Goal: Submit feedback/report problem

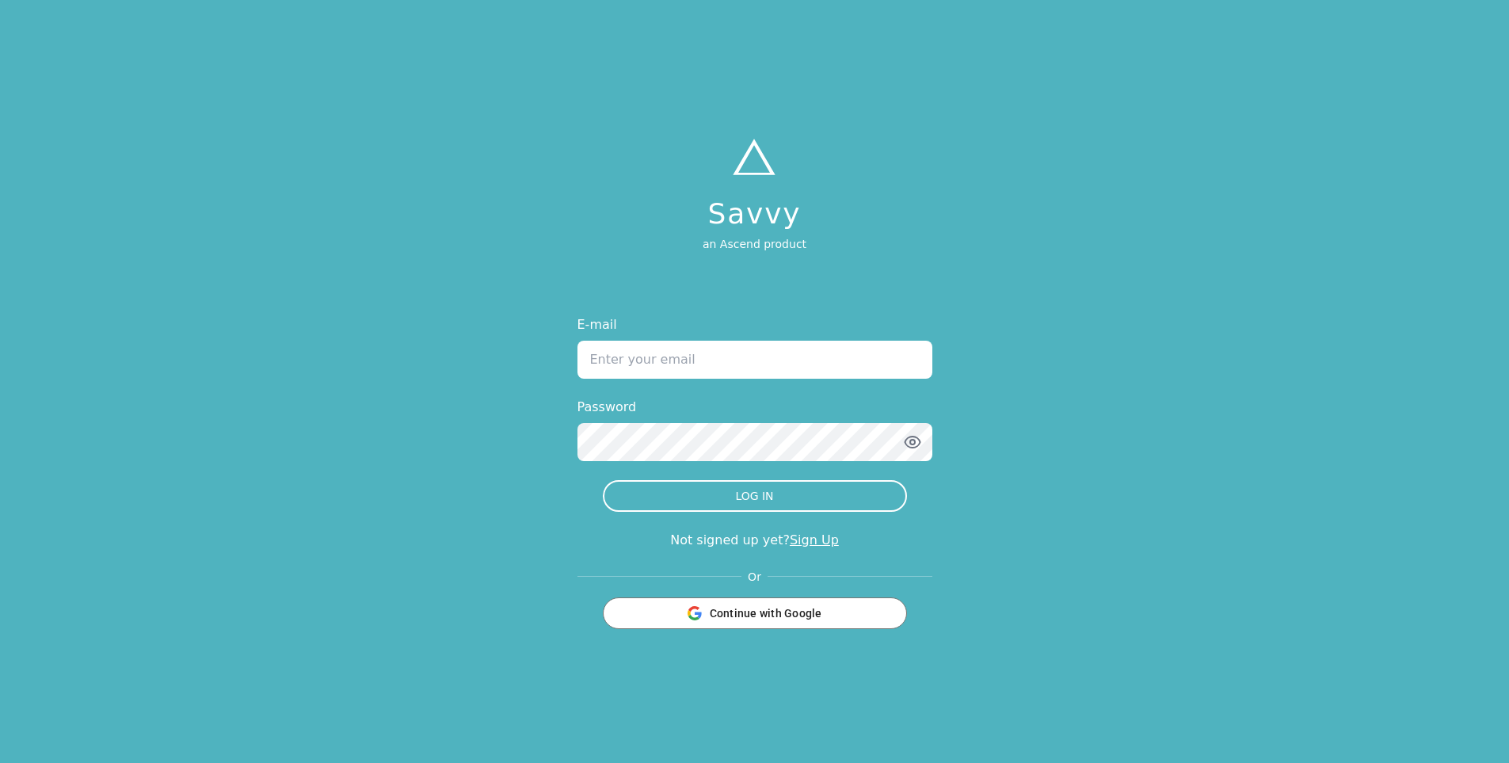
click at [616, 353] on input "E-mail" at bounding box center [754, 360] width 355 height 38
type input "dylan@tryascend.com"
click at [603, 480] on button "LOG IN" at bounding box center [755, 496] width 304 height 32
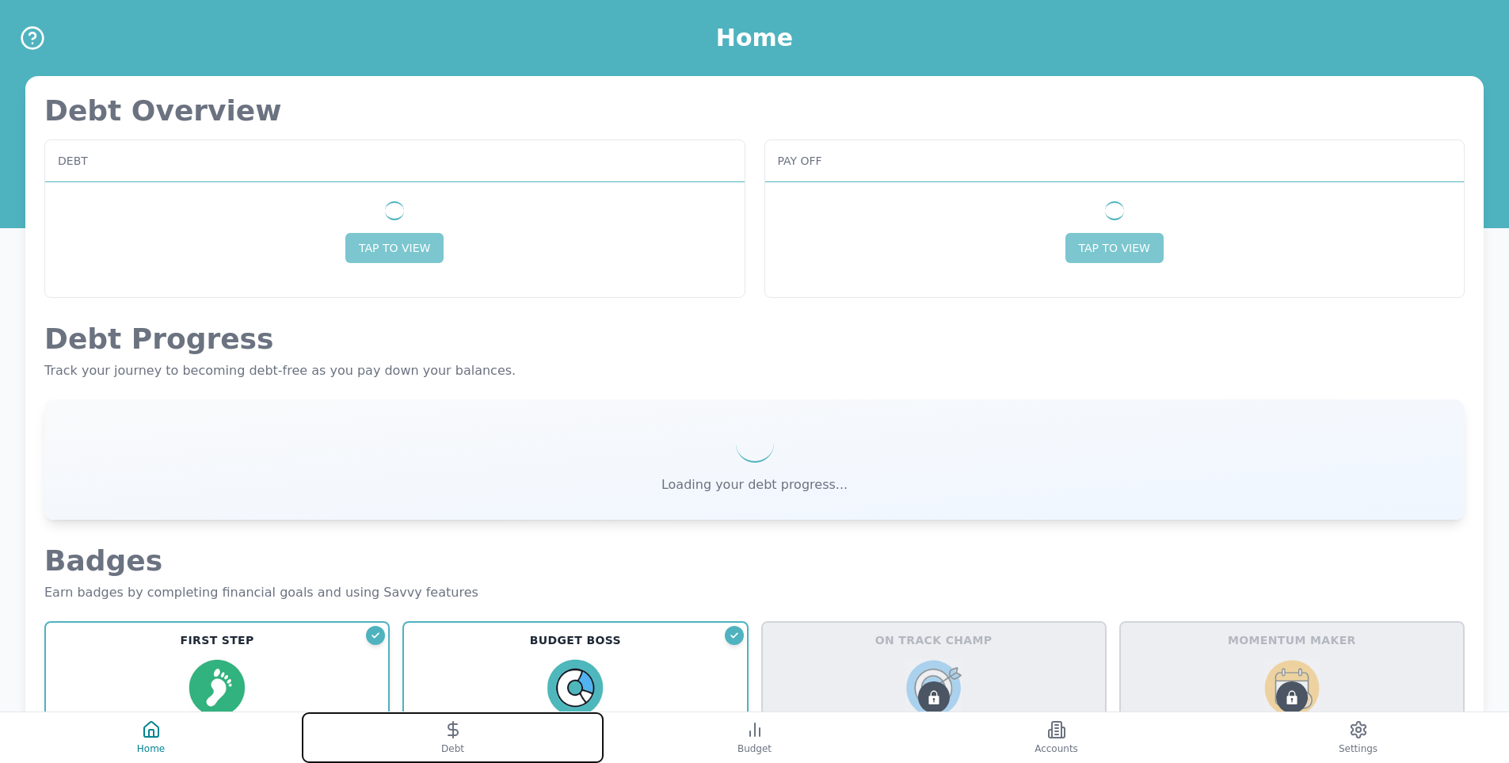
click at [444, 735] on button "Debt" at bounding box center [453, 737] width 302 height 51
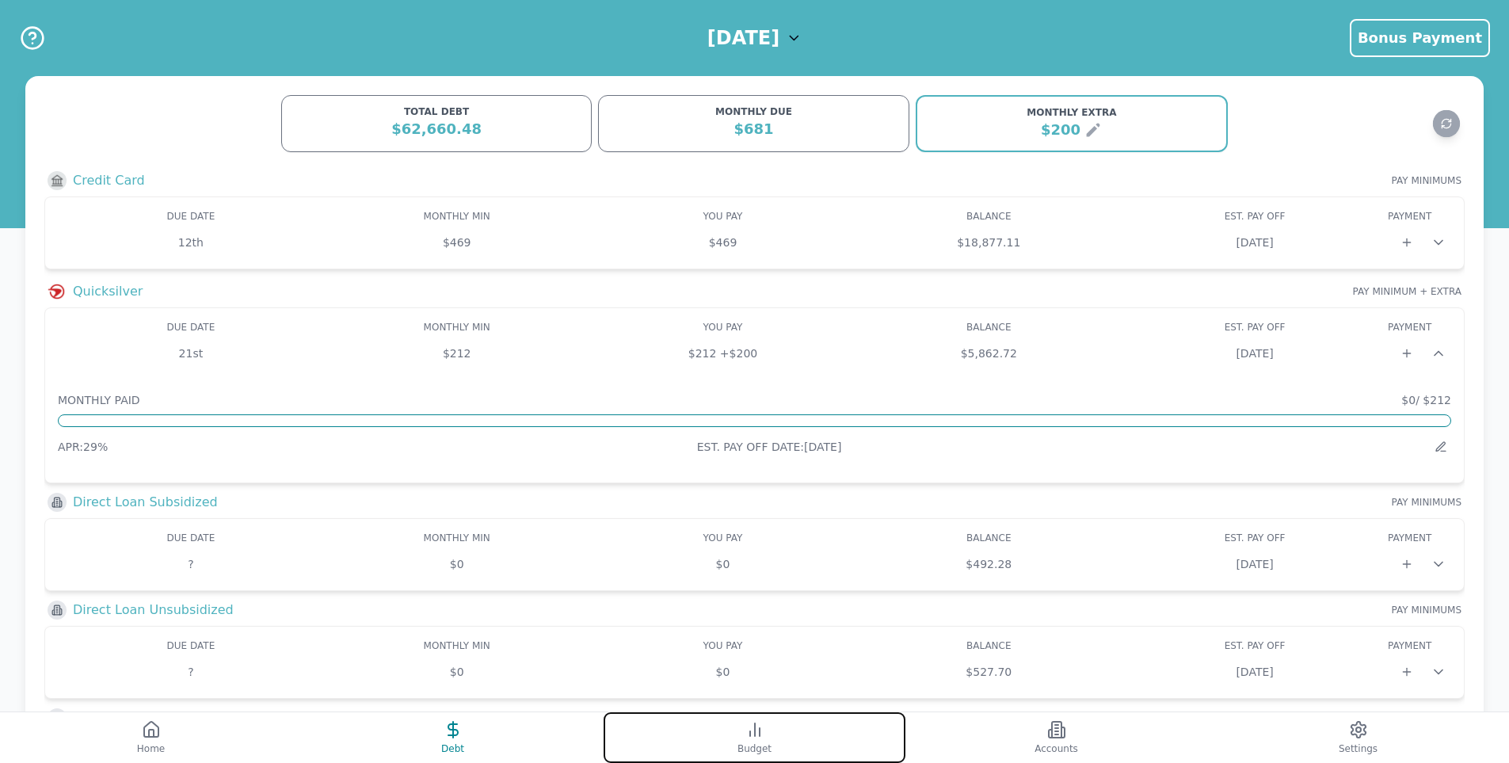
click at [765, 735] on button "Budget" at bounding box center [755, 737] width 302 height 51
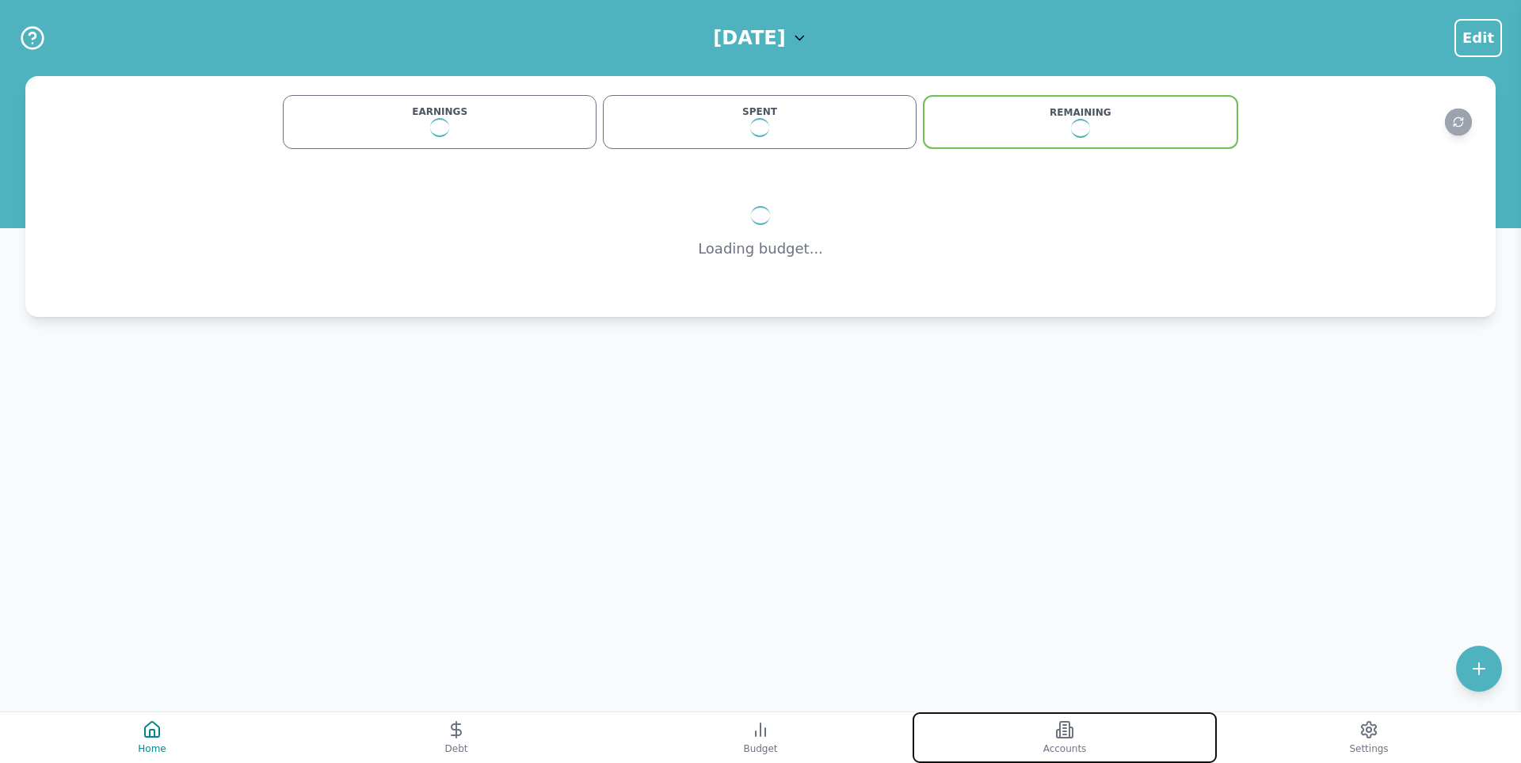
click at [1079, 723] on button "Accounts" at bounding box center [1065, 737] width 304 height 51
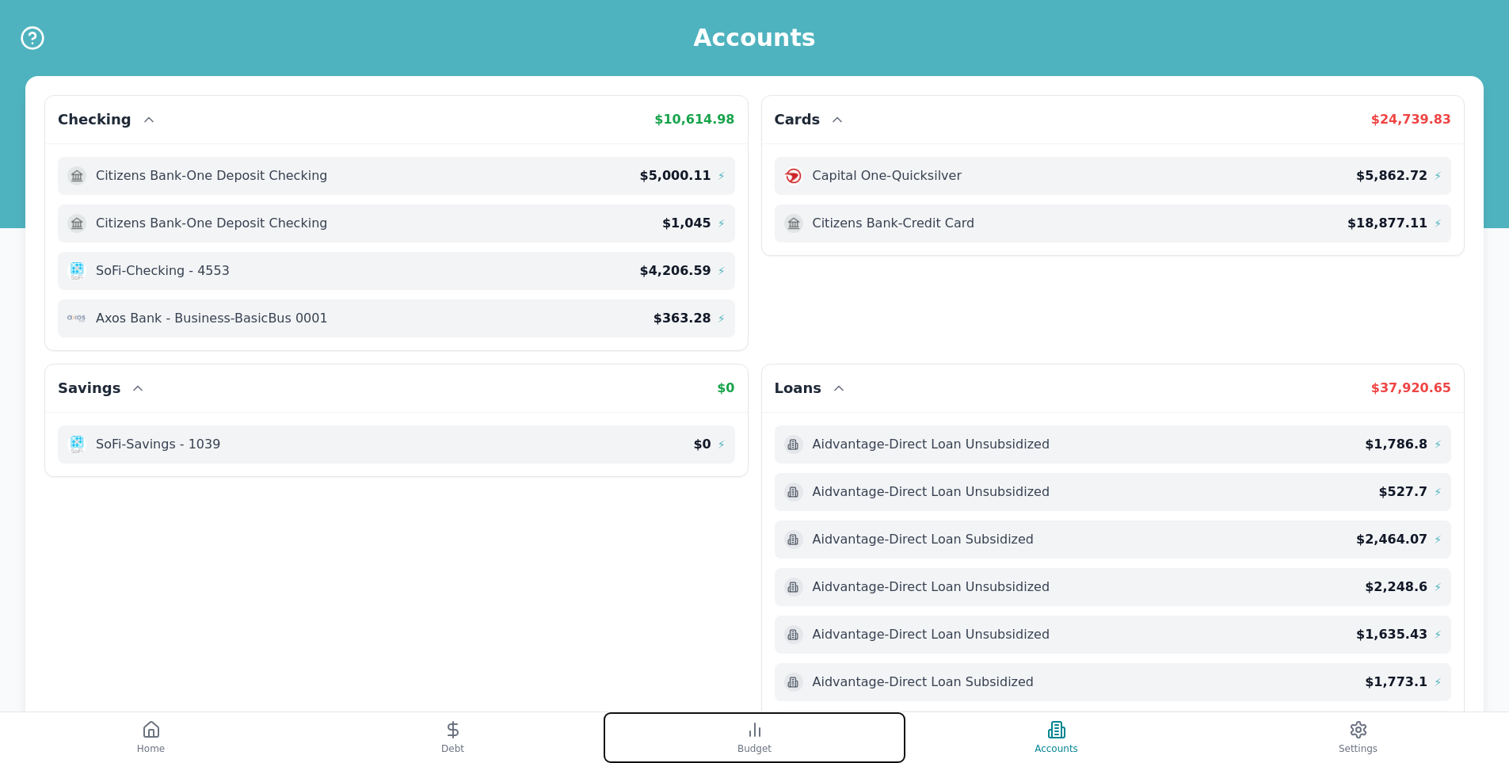
click at [768, 740] on button "Budget" at bounding box center [755, 737] width 302 height 51
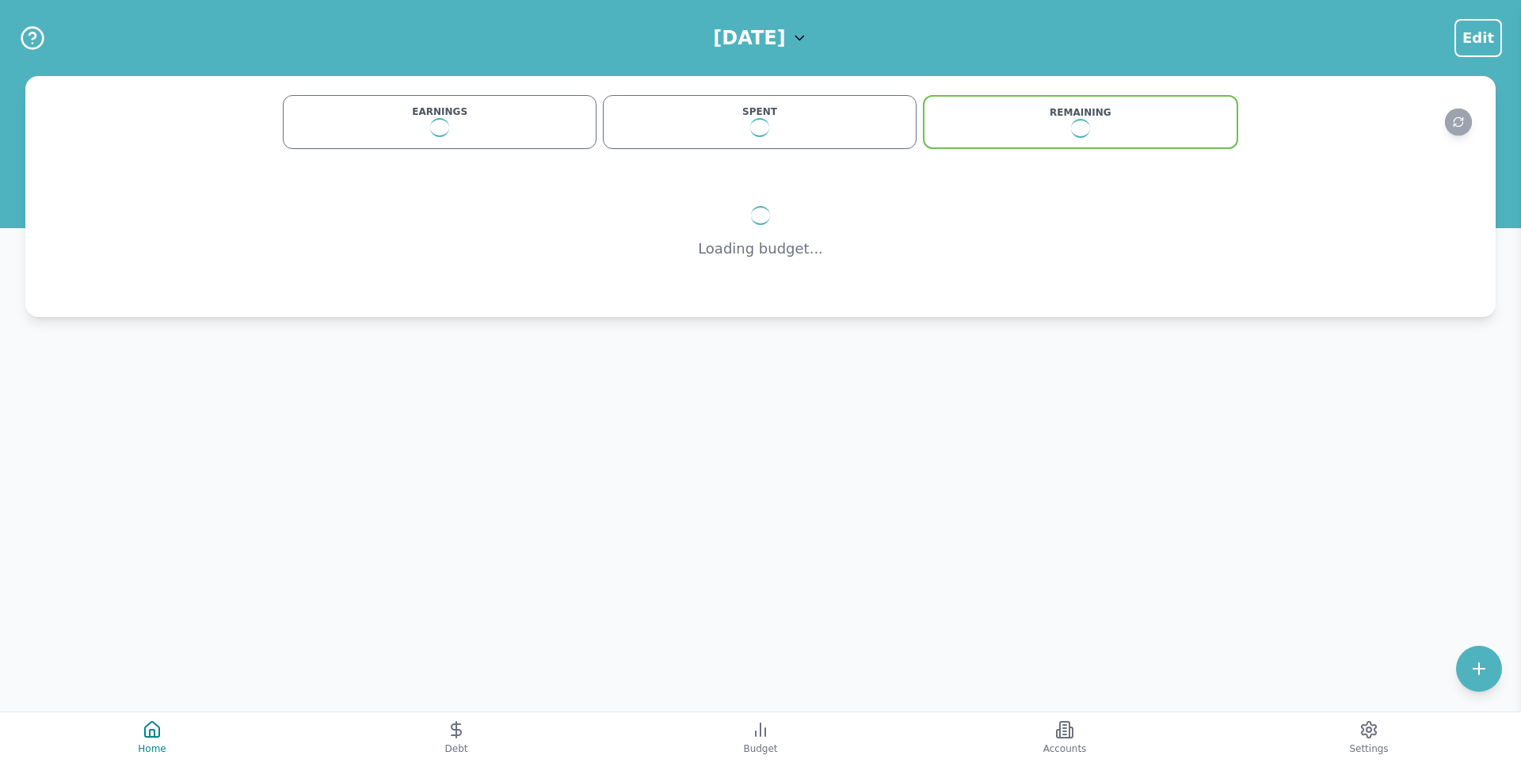
click at [785, 43] on h1 "[DATE]" at bounding box center [749, 37] width 72 height 25
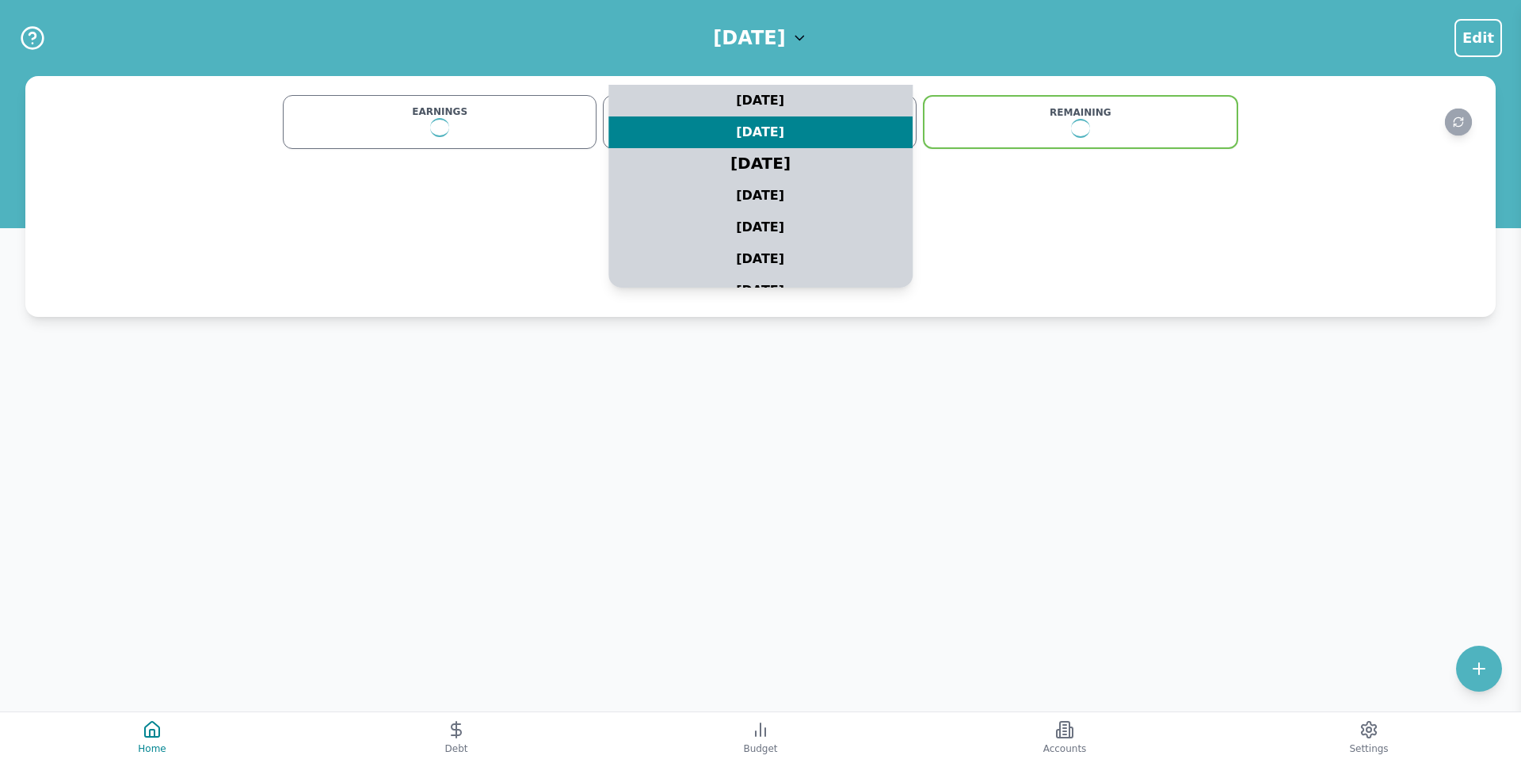
click at [754, 160] on div "August 2025" at bounding box center [760, 164] width 380 height 40
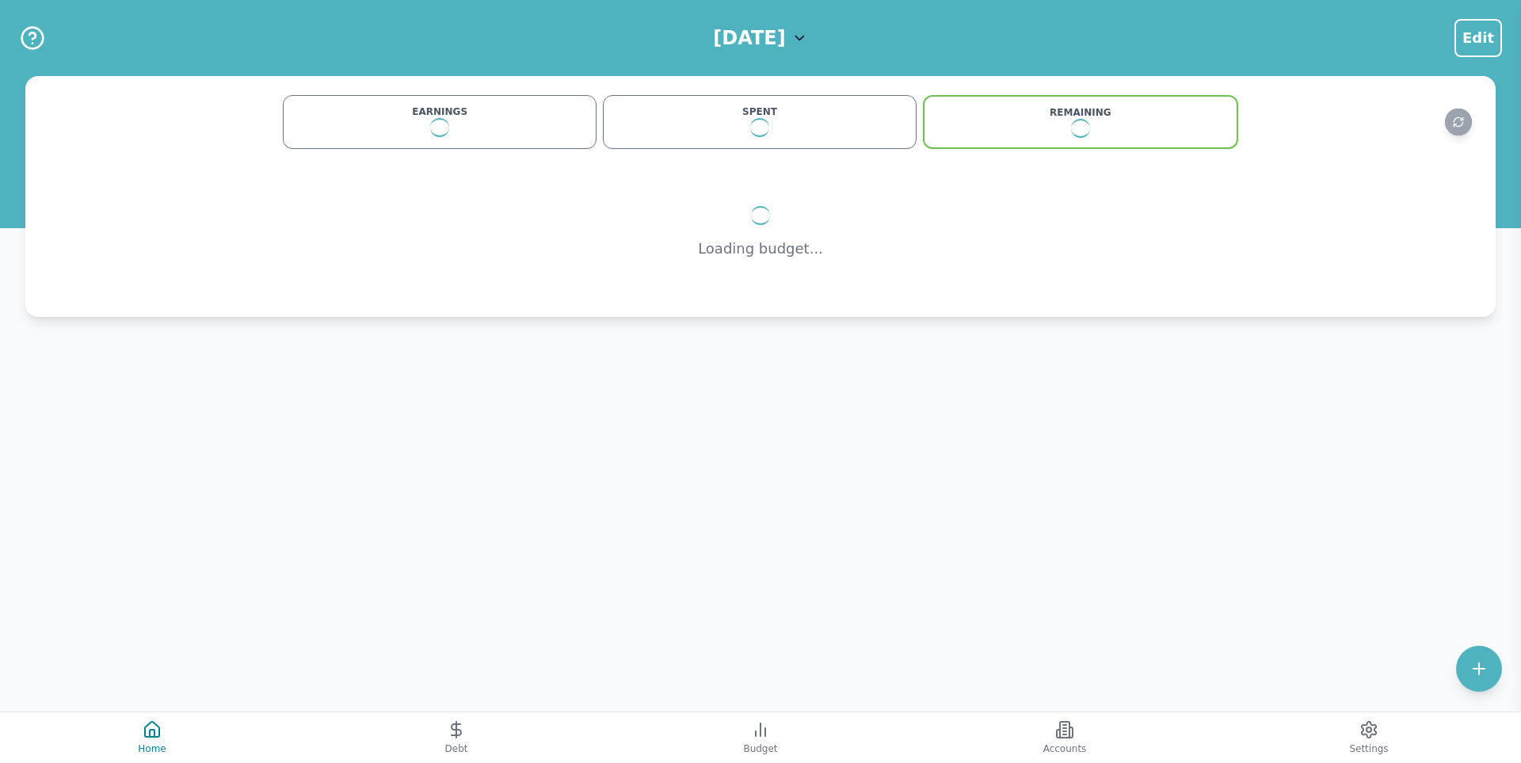
click at [1443, 128] on div at bounding box center [1357, 122] width 238 height 36
click at [1477, 116] on div at bounding box center [1357, 122] width 238 height 36
click at [1468, 123] on button "Refresh data" at bounding box center [1459, 123] width 28 height 28
click at [159, 730] on icon at bounding box center [152, 729] width 14 height 15
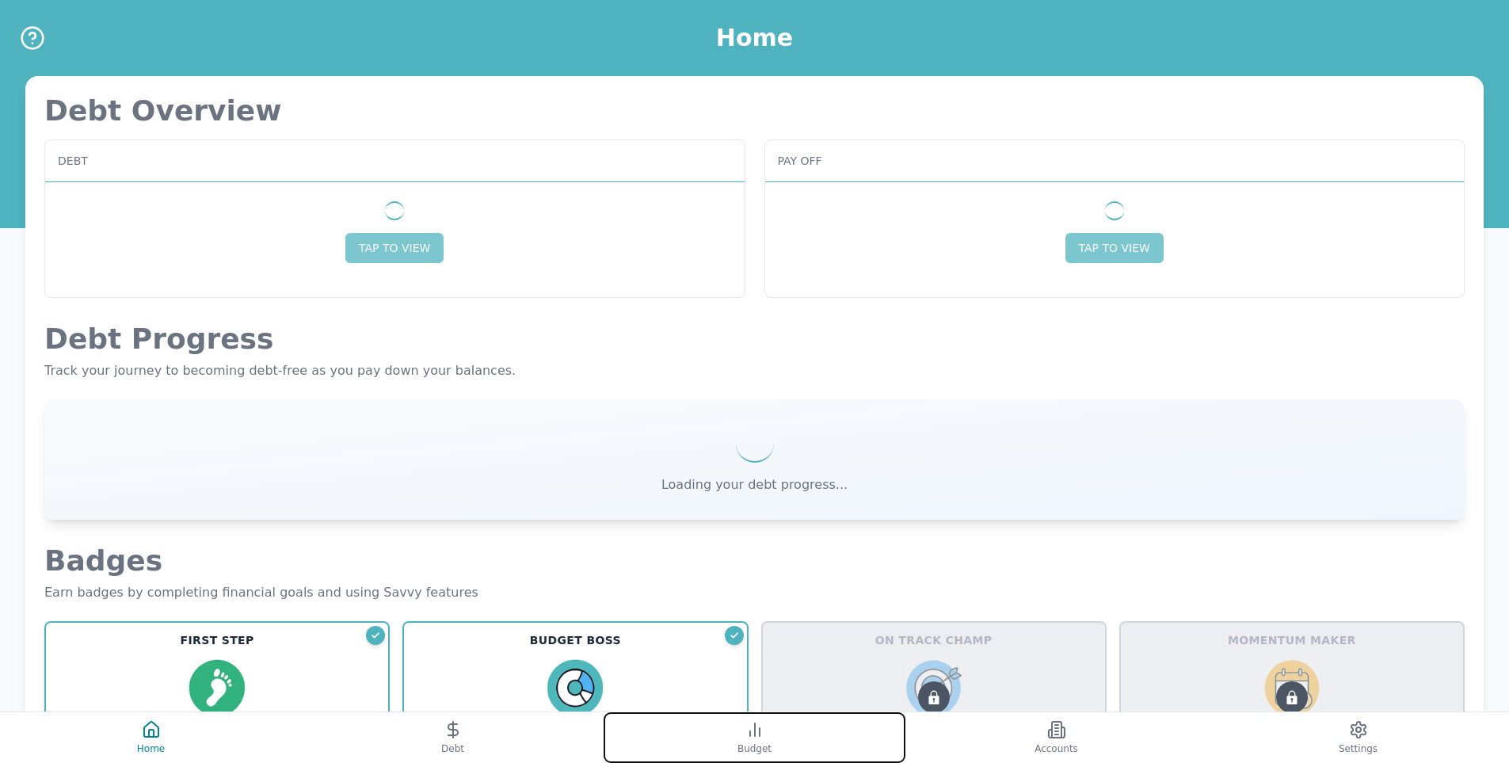
click at [766, 725] on button "Budget" at bounding box center [755, 737] width 302 height 51
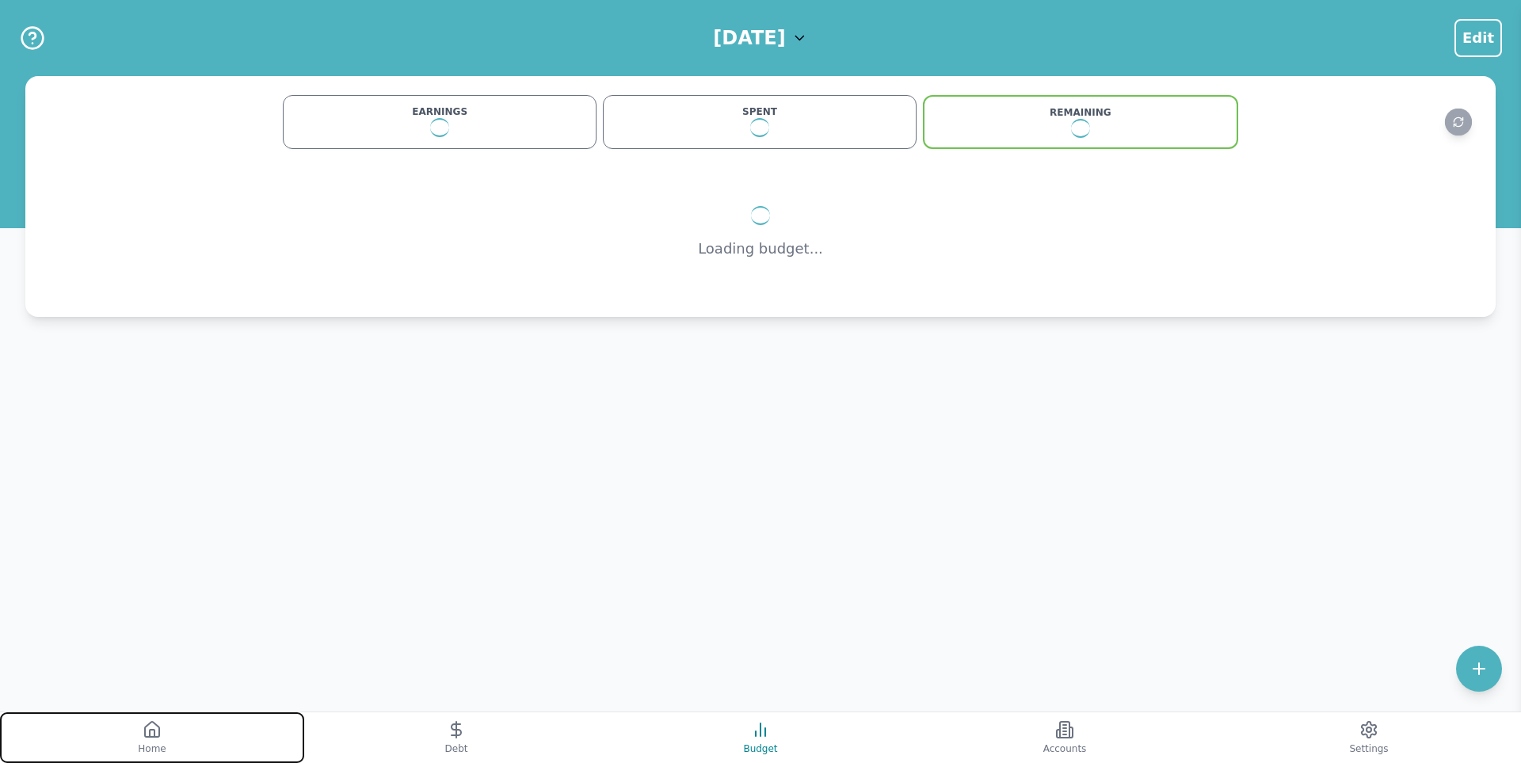
click at [160, 742] on span "Home" at bounding box center [152, 748] width 28 height 13
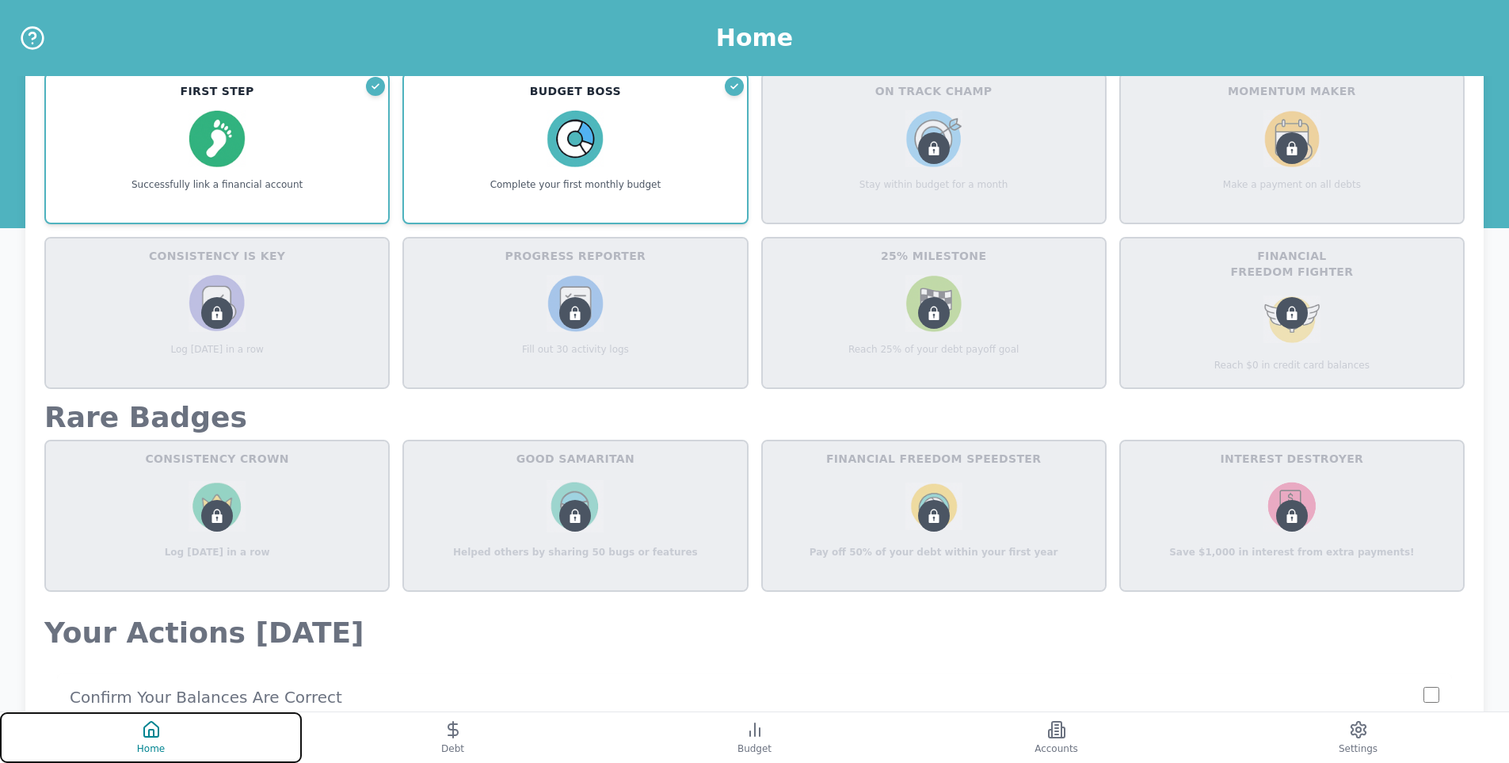
scroll to position [871, 0]
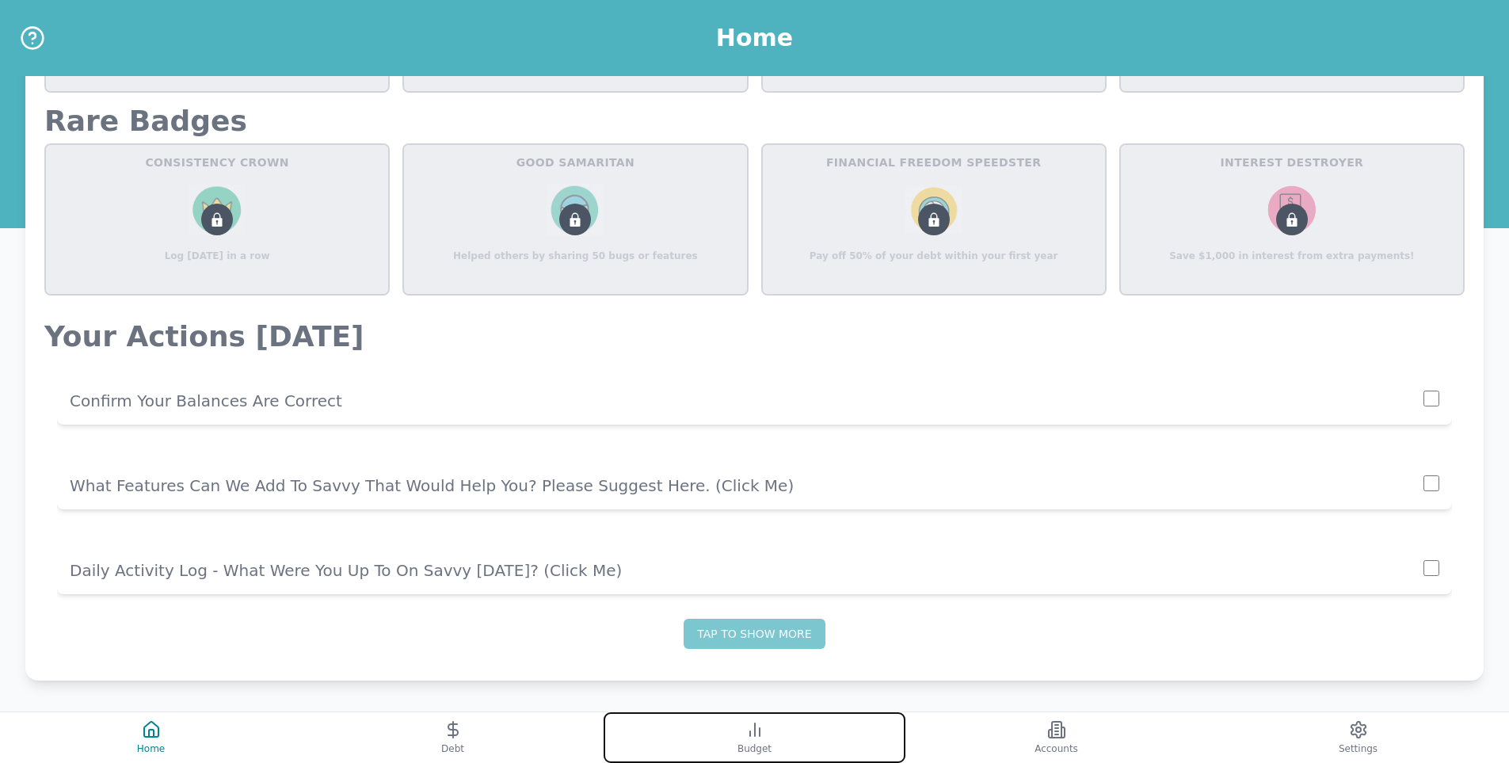
click at [740, 753] on span "Budget" at bounding box center [754, 748] width 34 height 13
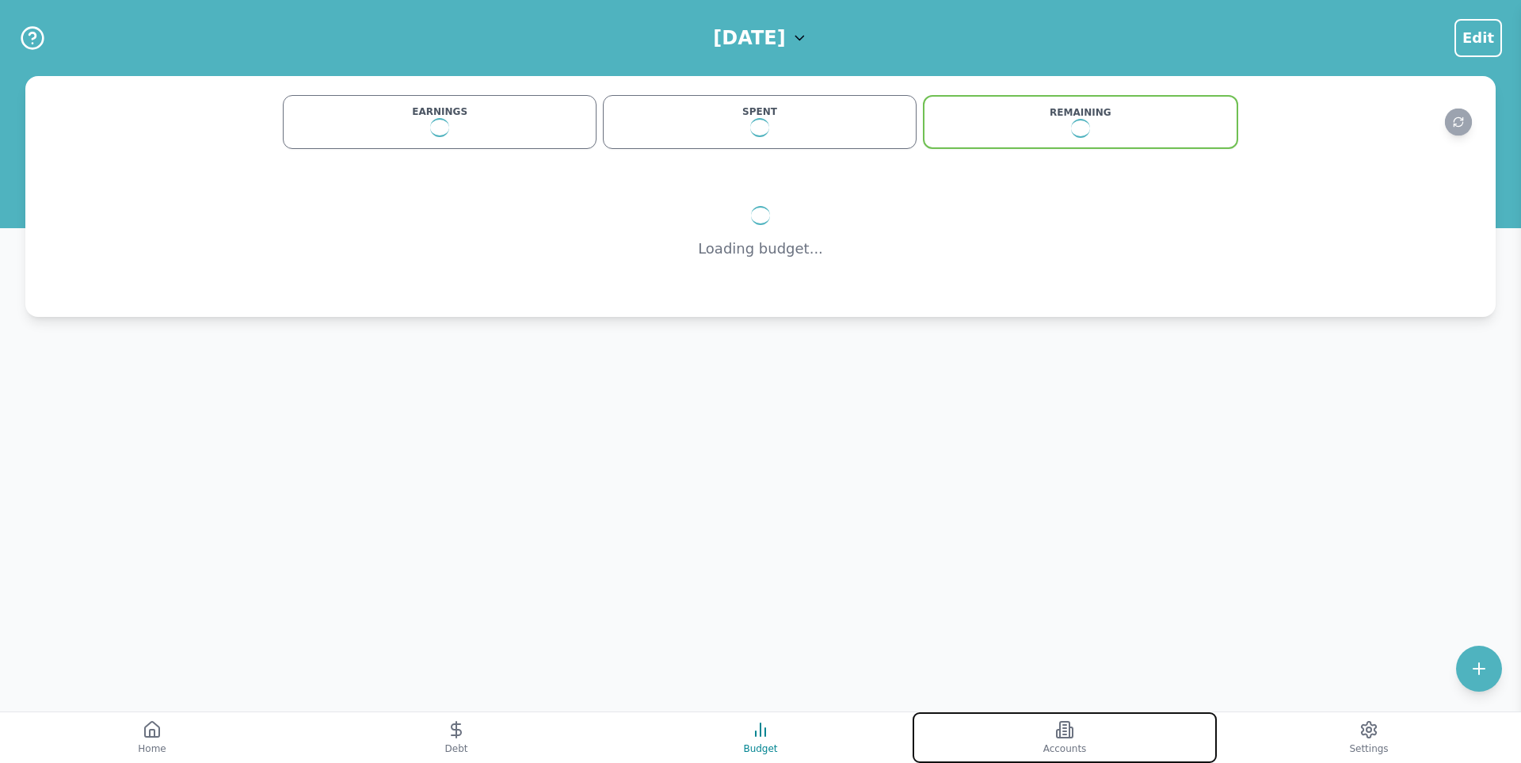
click at [1107, 722] on button "Accounts" at bounding box center [1065, 737] width 304 height 51
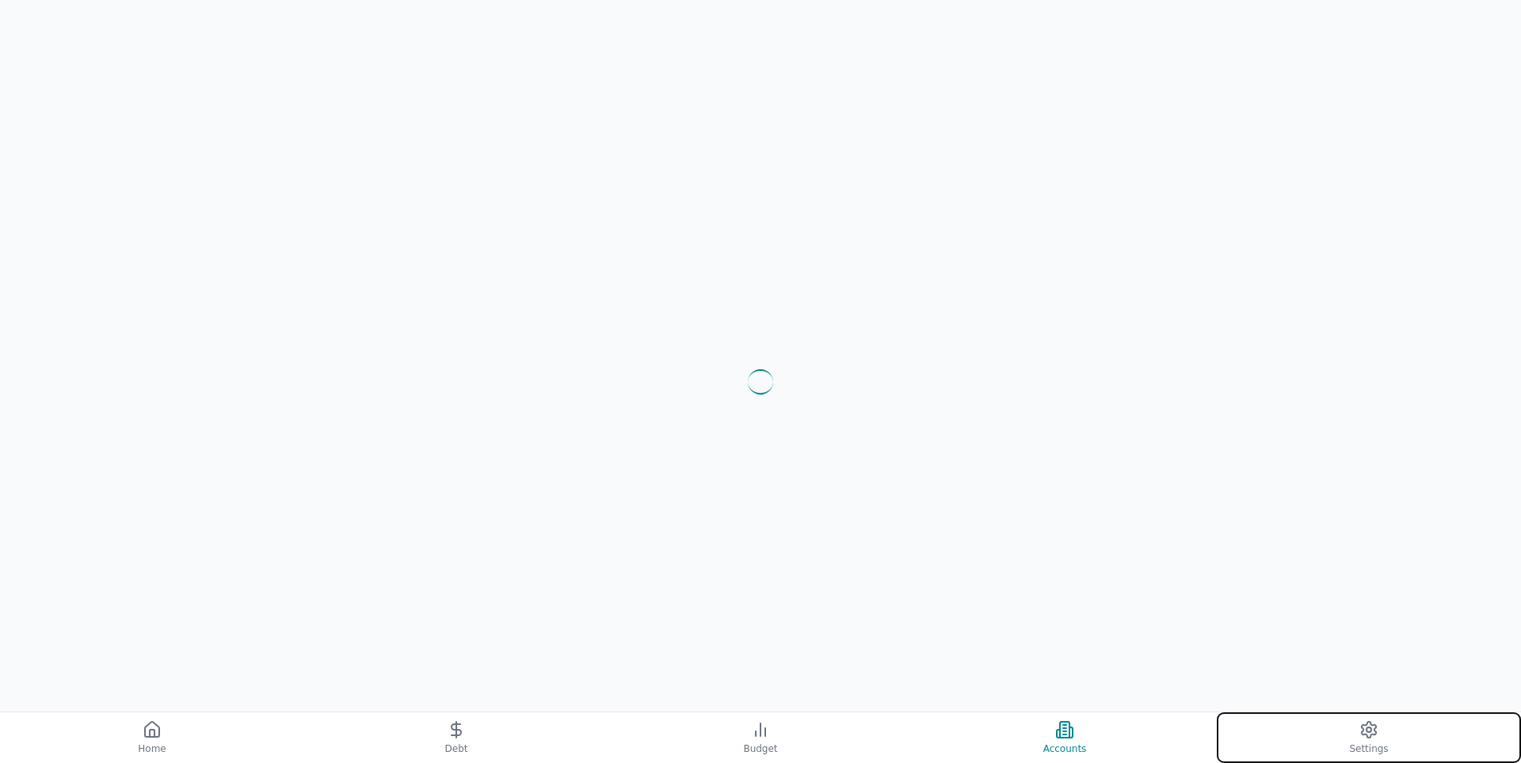
click at [1353, 750] on span "Settings" at bounding box center [1368, 748] width 39 height 13
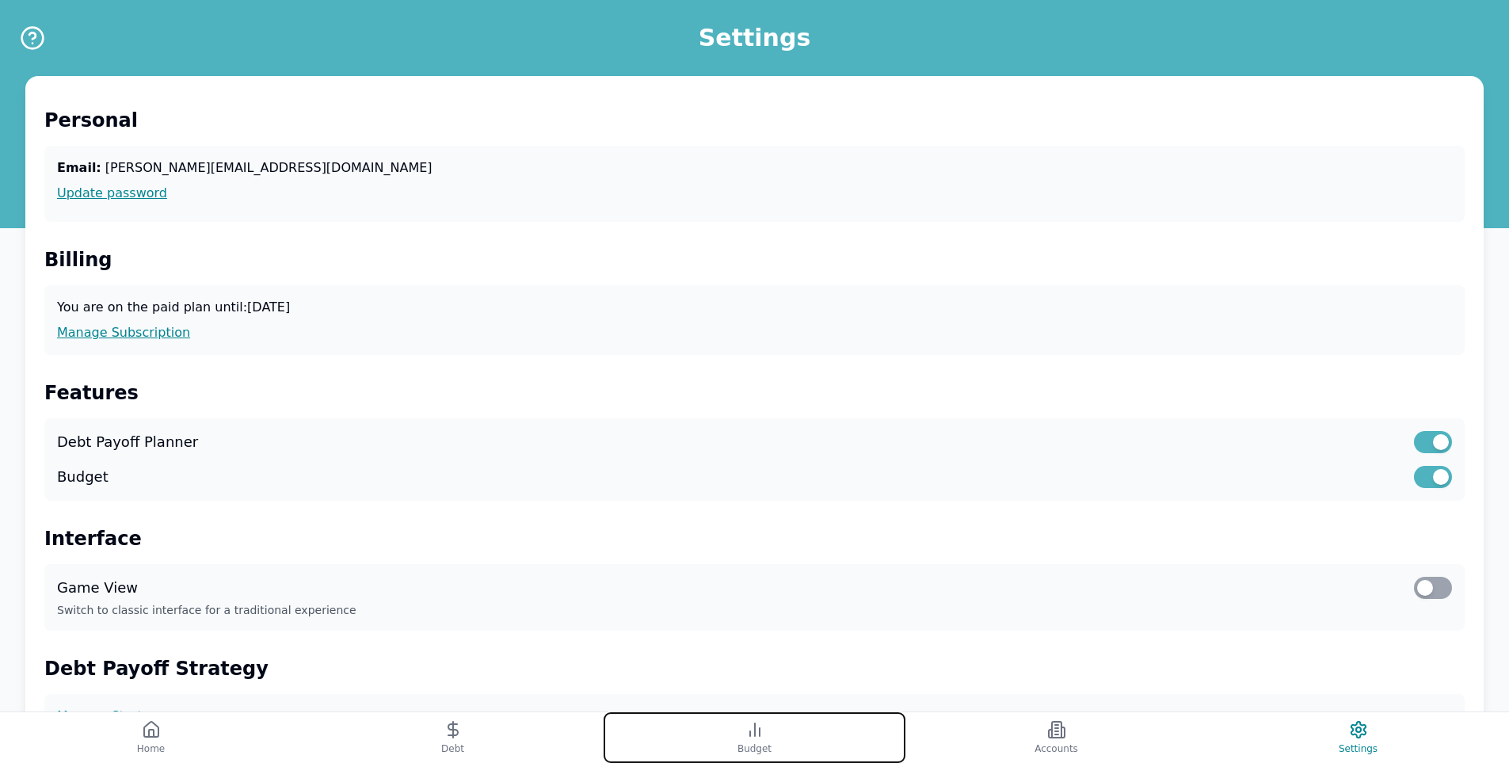
click at [695, 729] on button "Budget" at bounding box center [755, 737] width 302 height 51
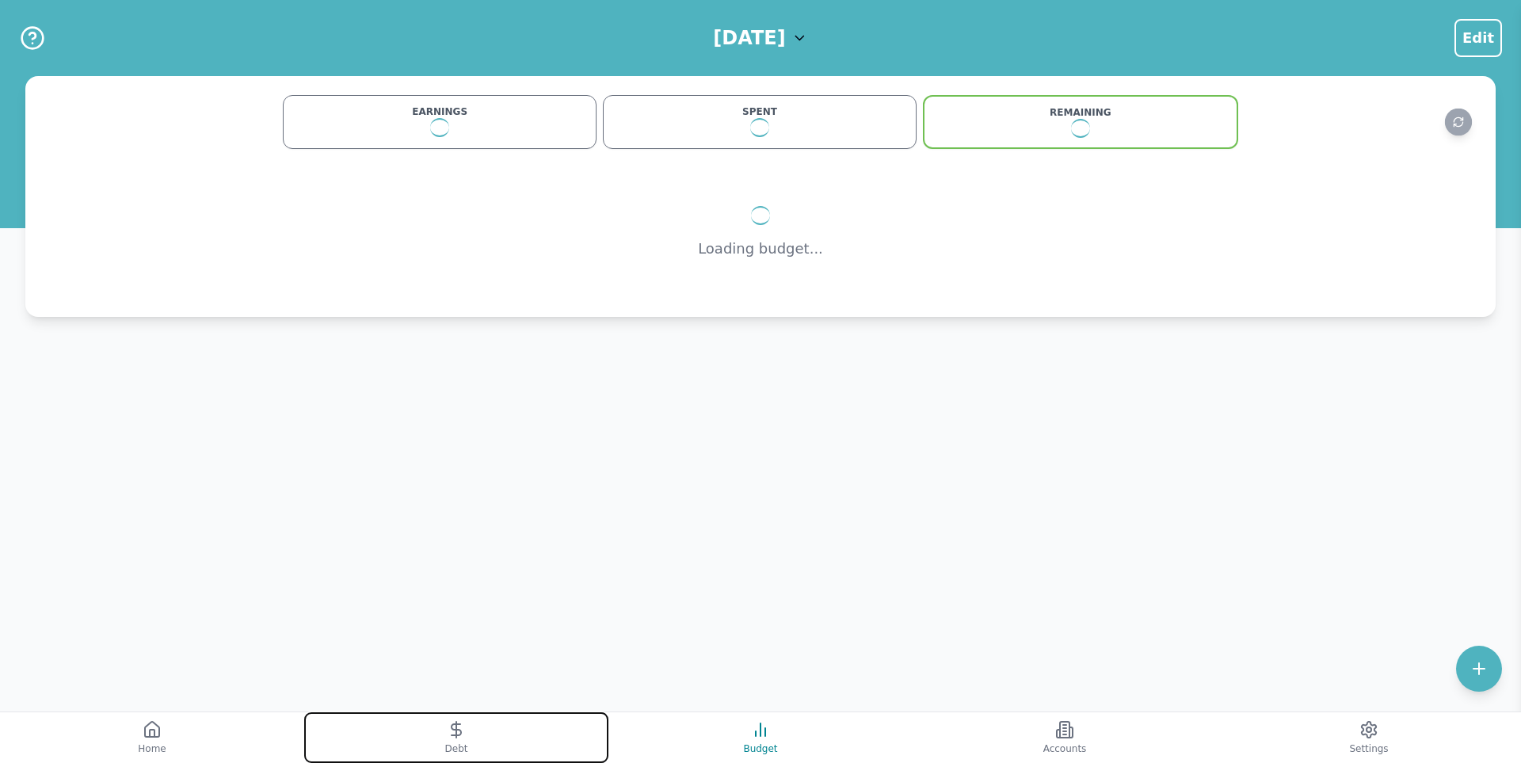
click at [550, 738] on button "Debt" at bounding box center [456, 737] width 304 height 51
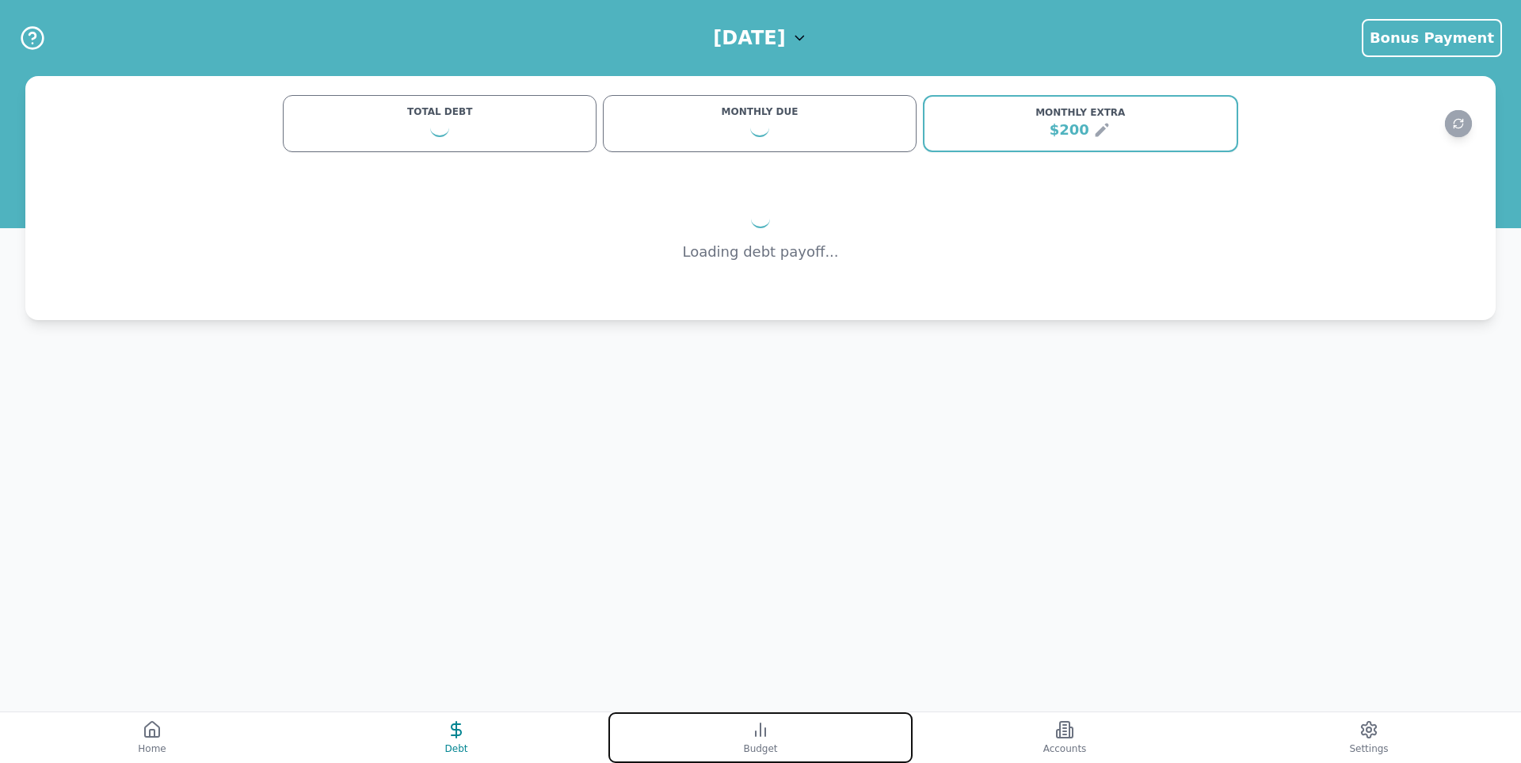
click at [857, 745] on button "Budget" at bounding box center [760, 737] width 304 height 51
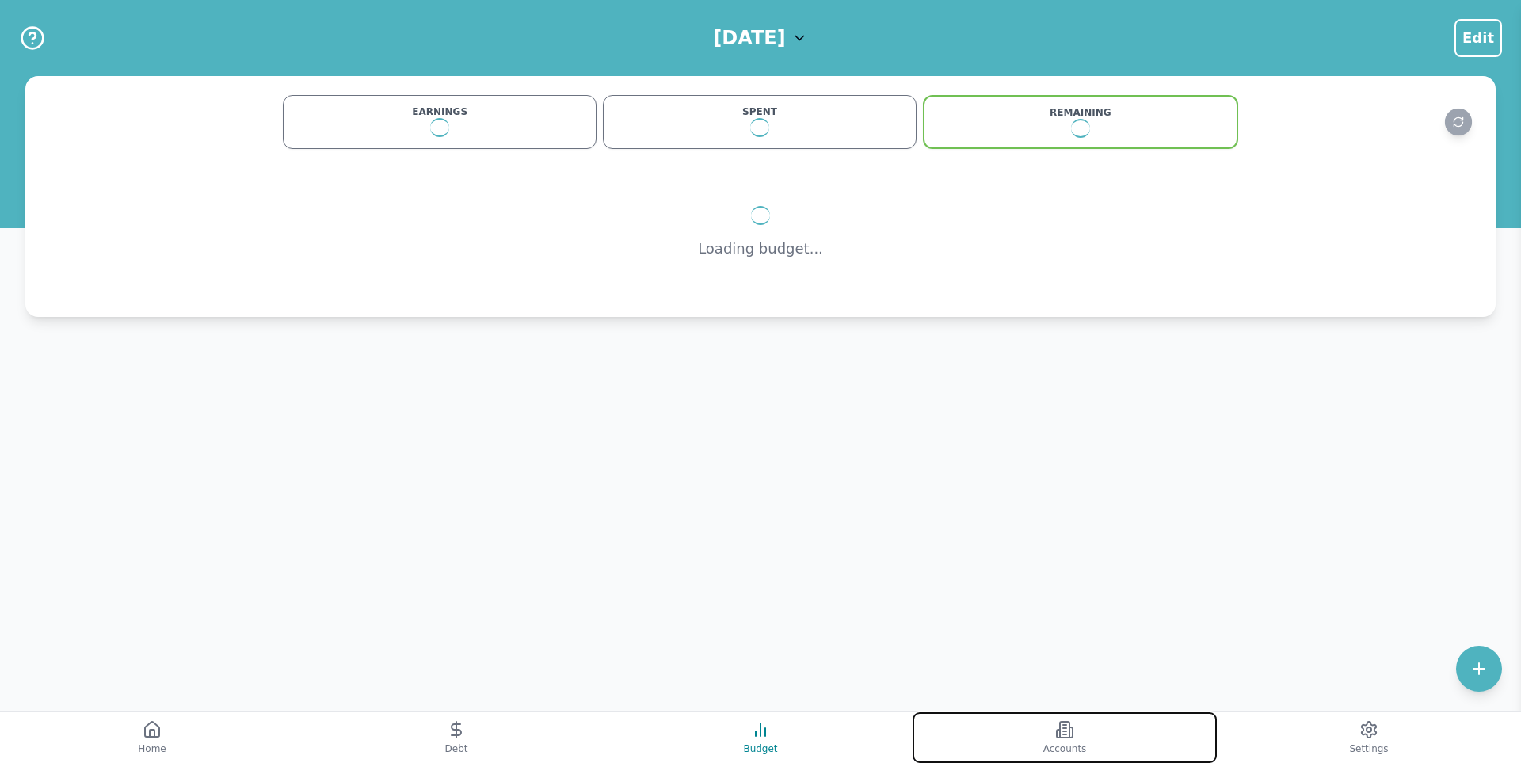
click at [1007, 730] on button "Accounts" at bounding box center [1065, 737] width 304 height 51
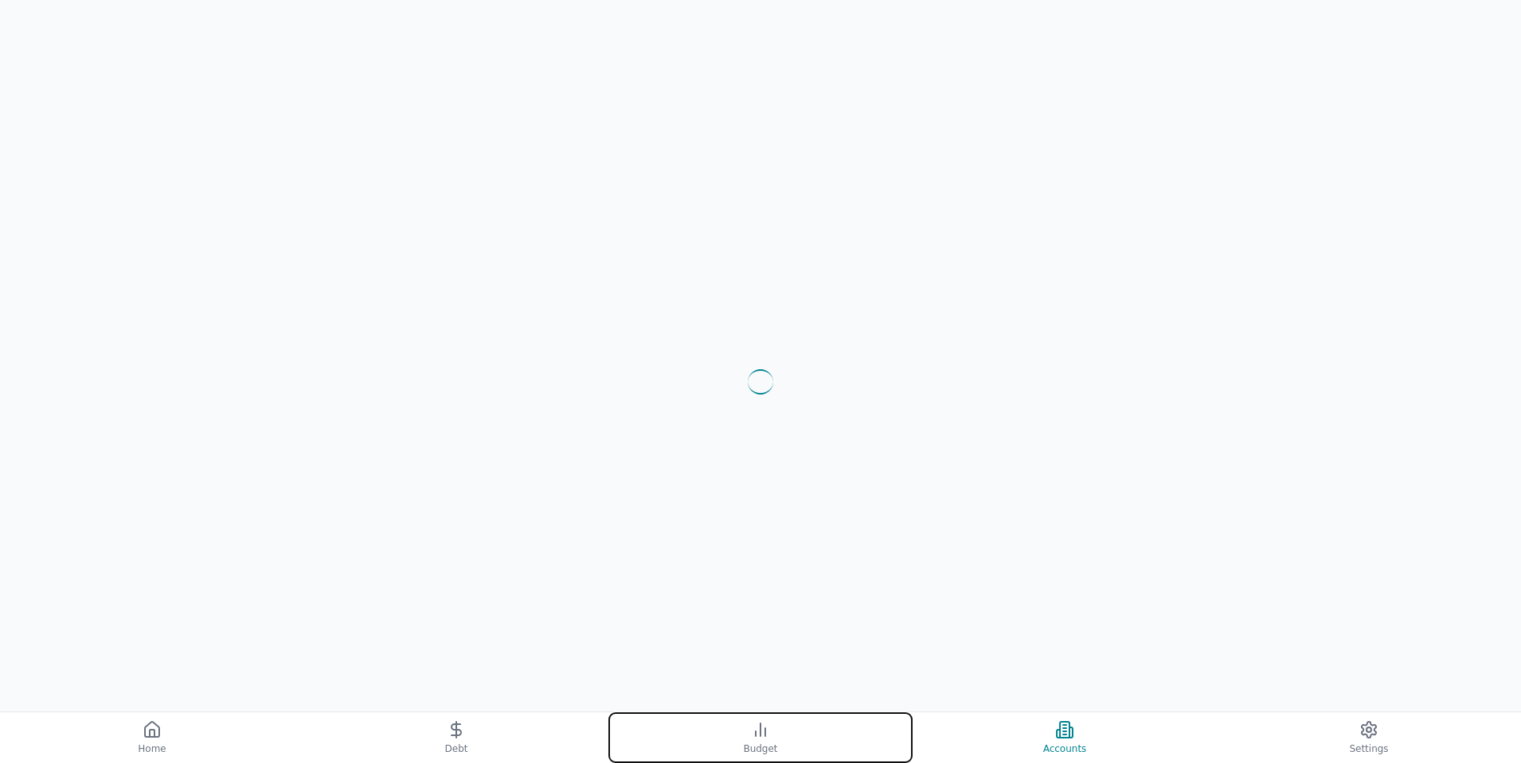
click at [728, 745] on button "Budget" at bounding box center [760, 737] width 304 height 51
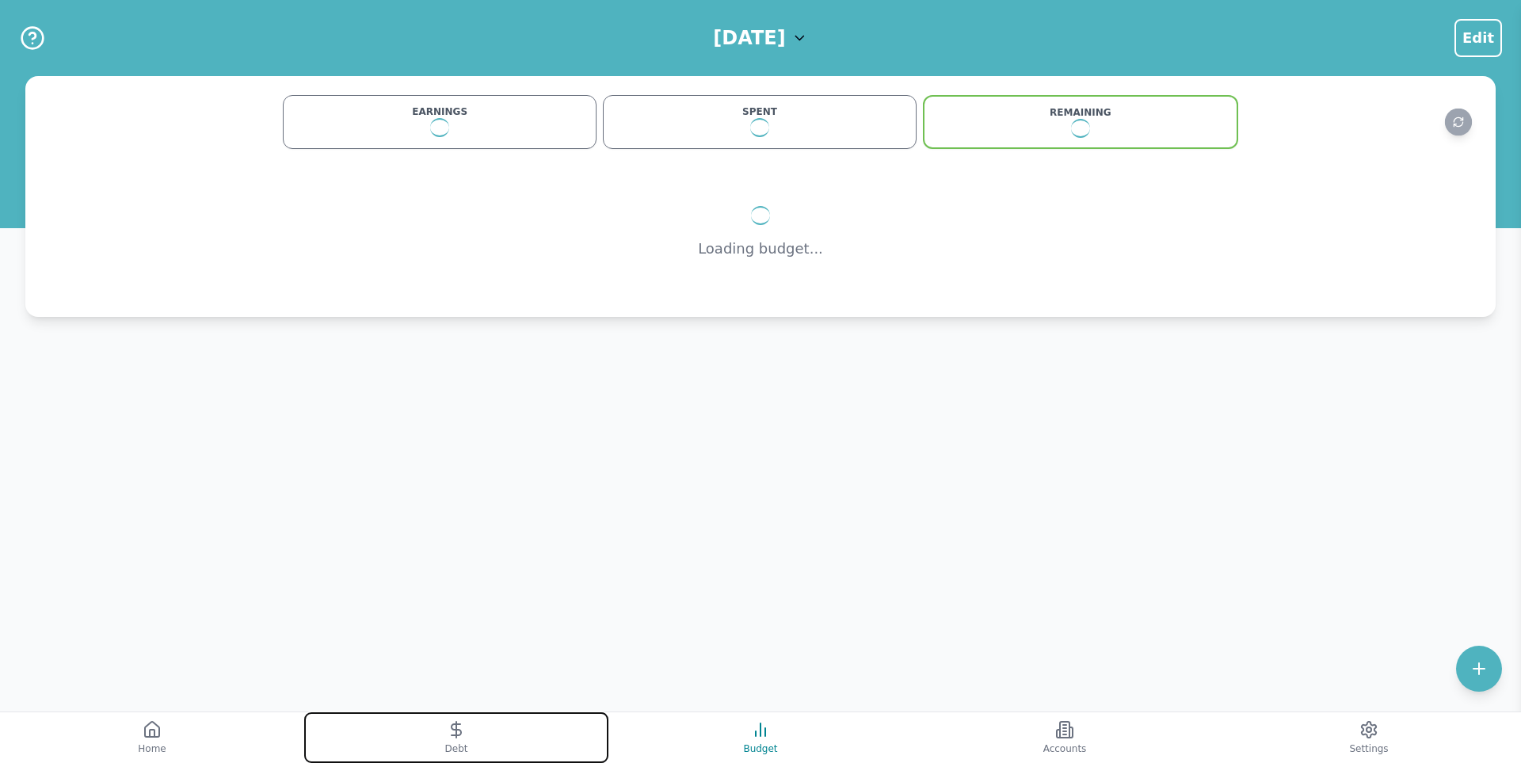
click at [418, 732] on button "Debt" at bounding box center [456, 737] width 304 height 51
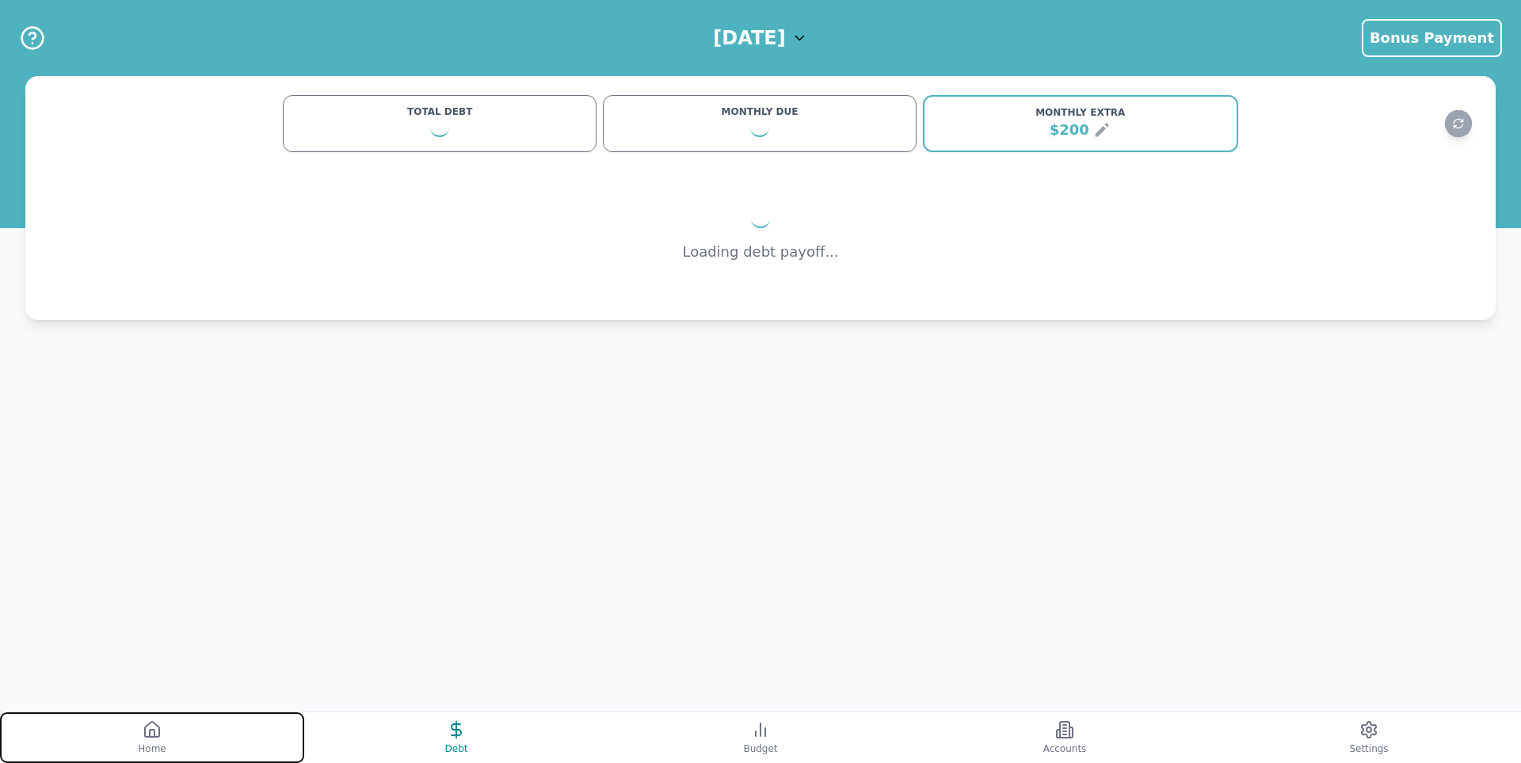
click at [255, 734] on button "Home" at bounding box center [152, 737] width 304 height 51
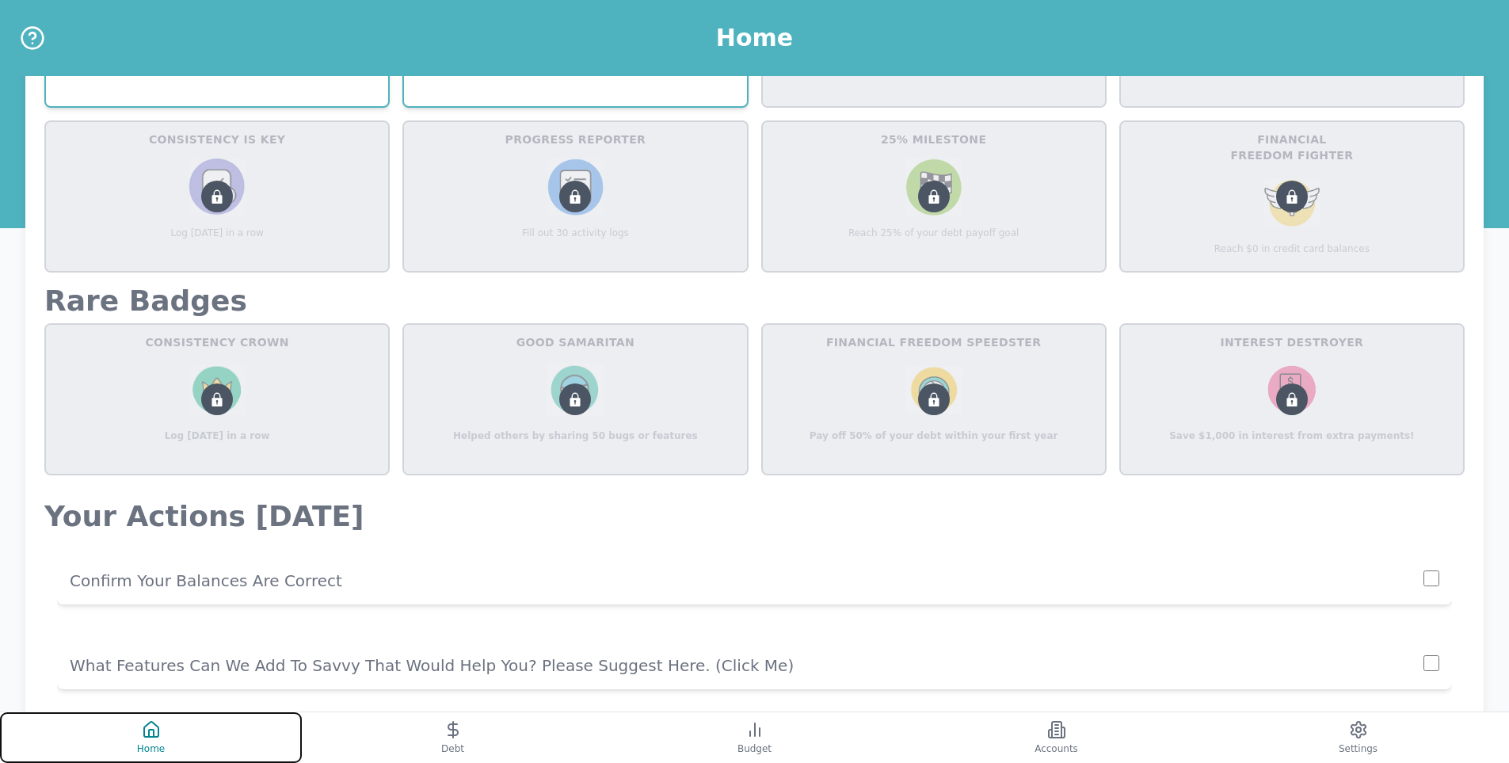
scroll to position [871, 0]
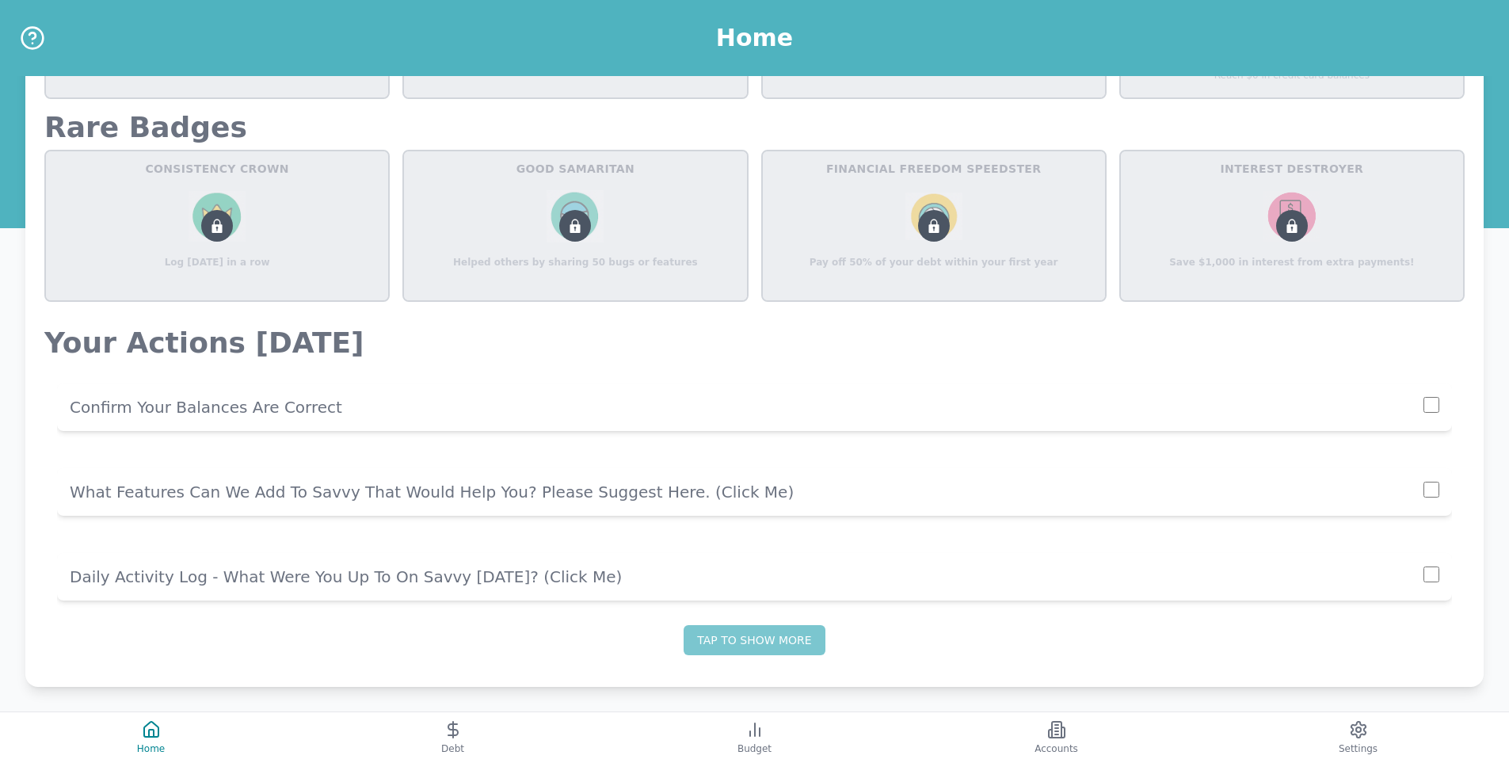
scroll to position [871, 0]
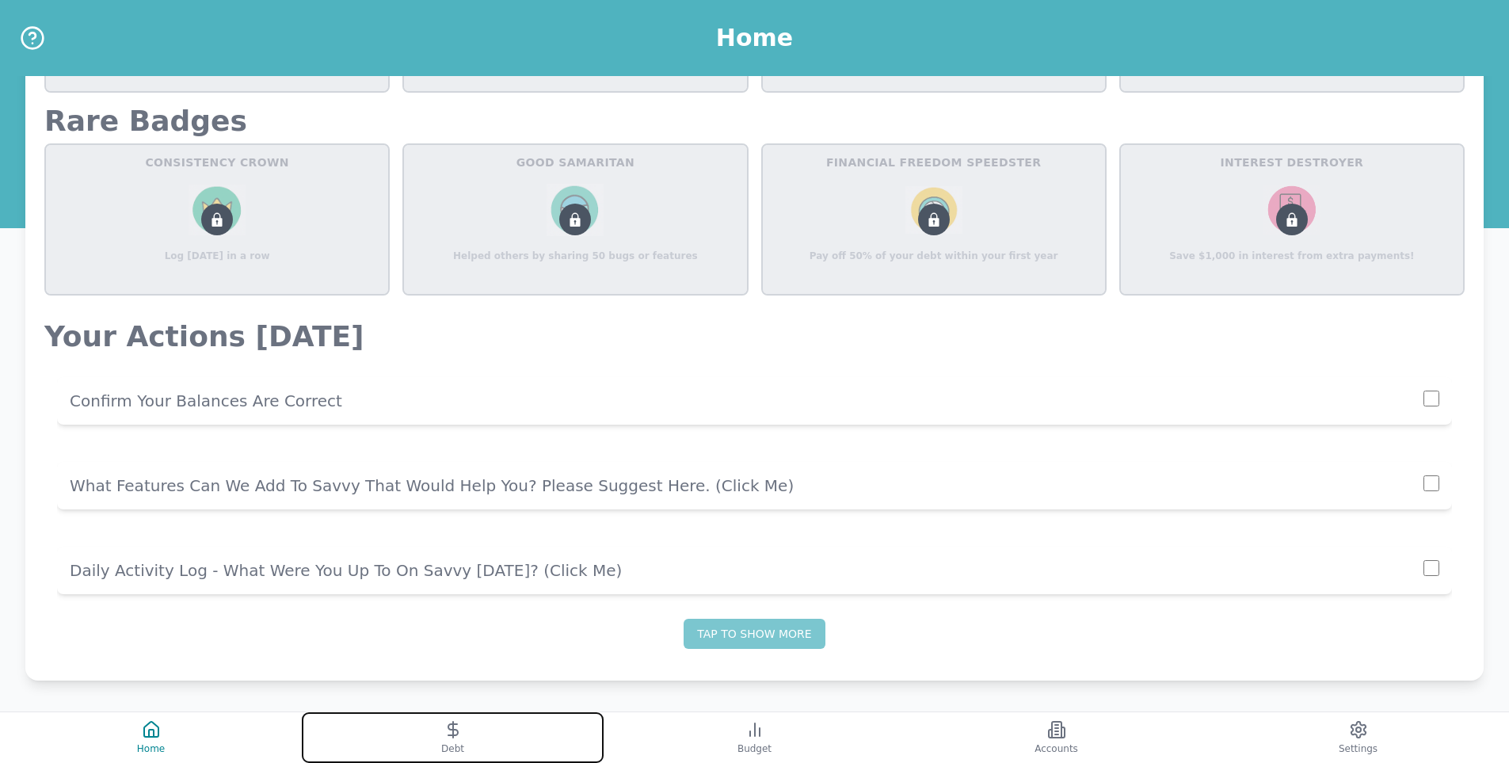
click at [446, 731] on icon at bounding box center [453, 729] width 19 height 19
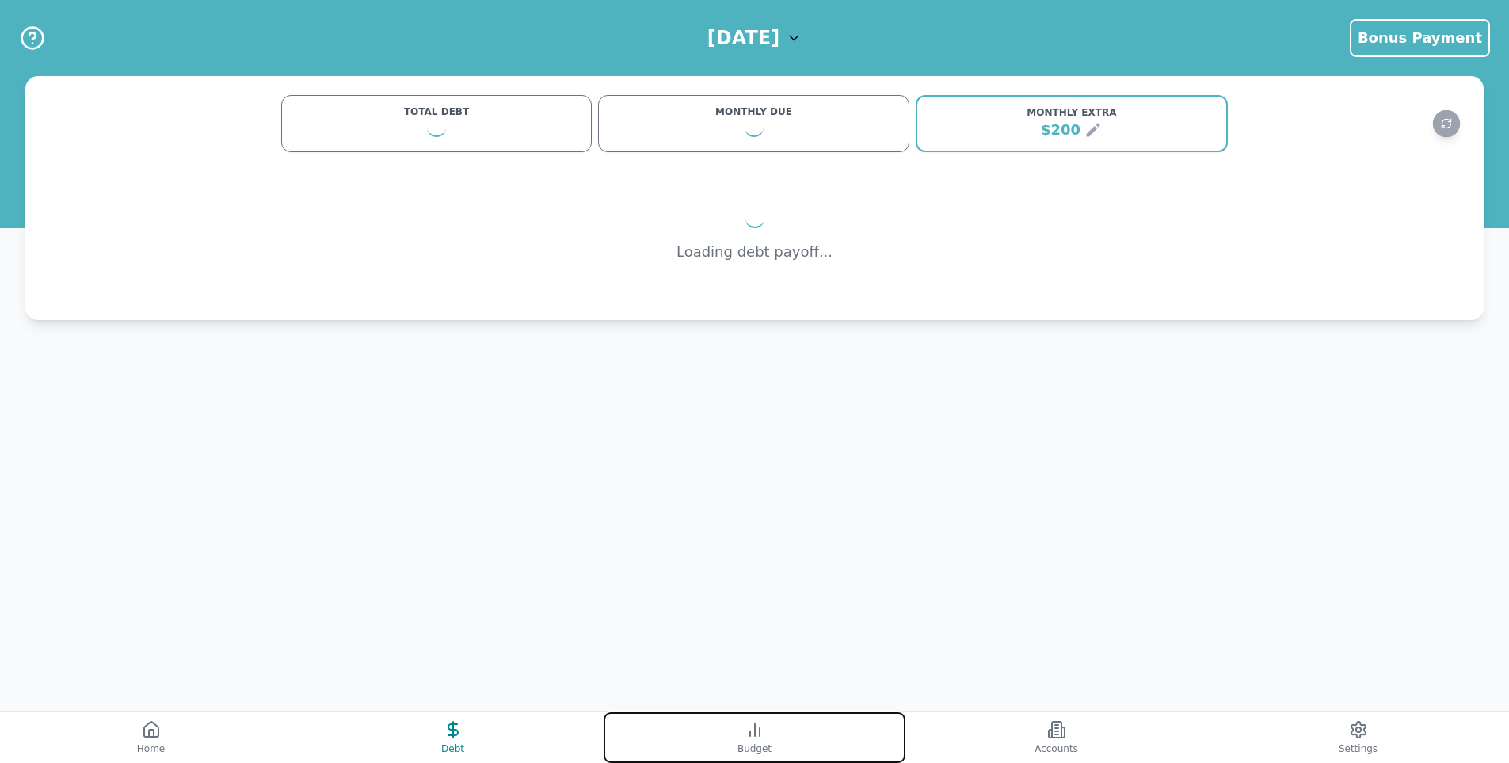
click at [756, 734] on icon at bounding box center [754, 729] width 19 height 19
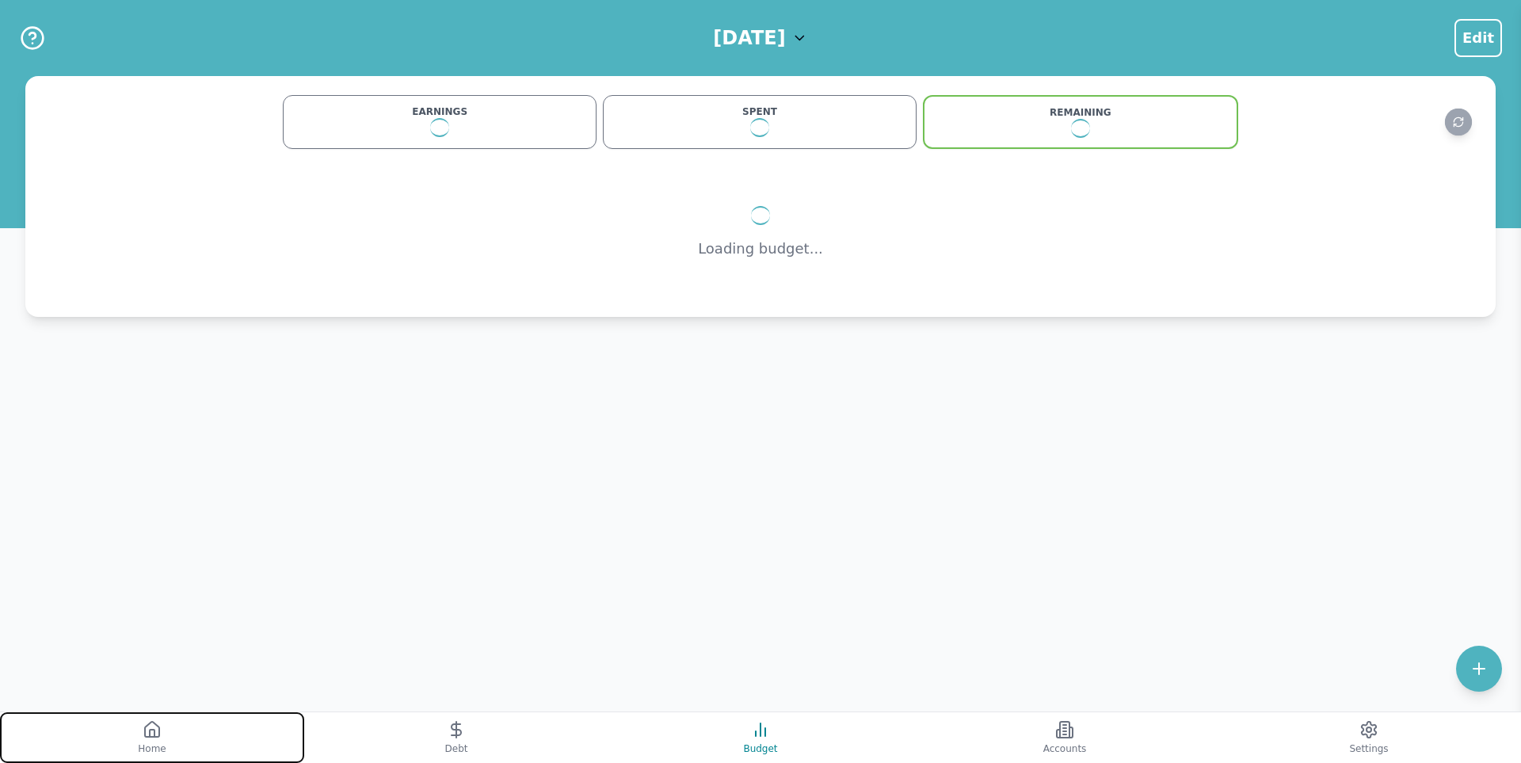
click at [182, 730] on button "Home" at bounding box center [152, 737] width 304 height 51
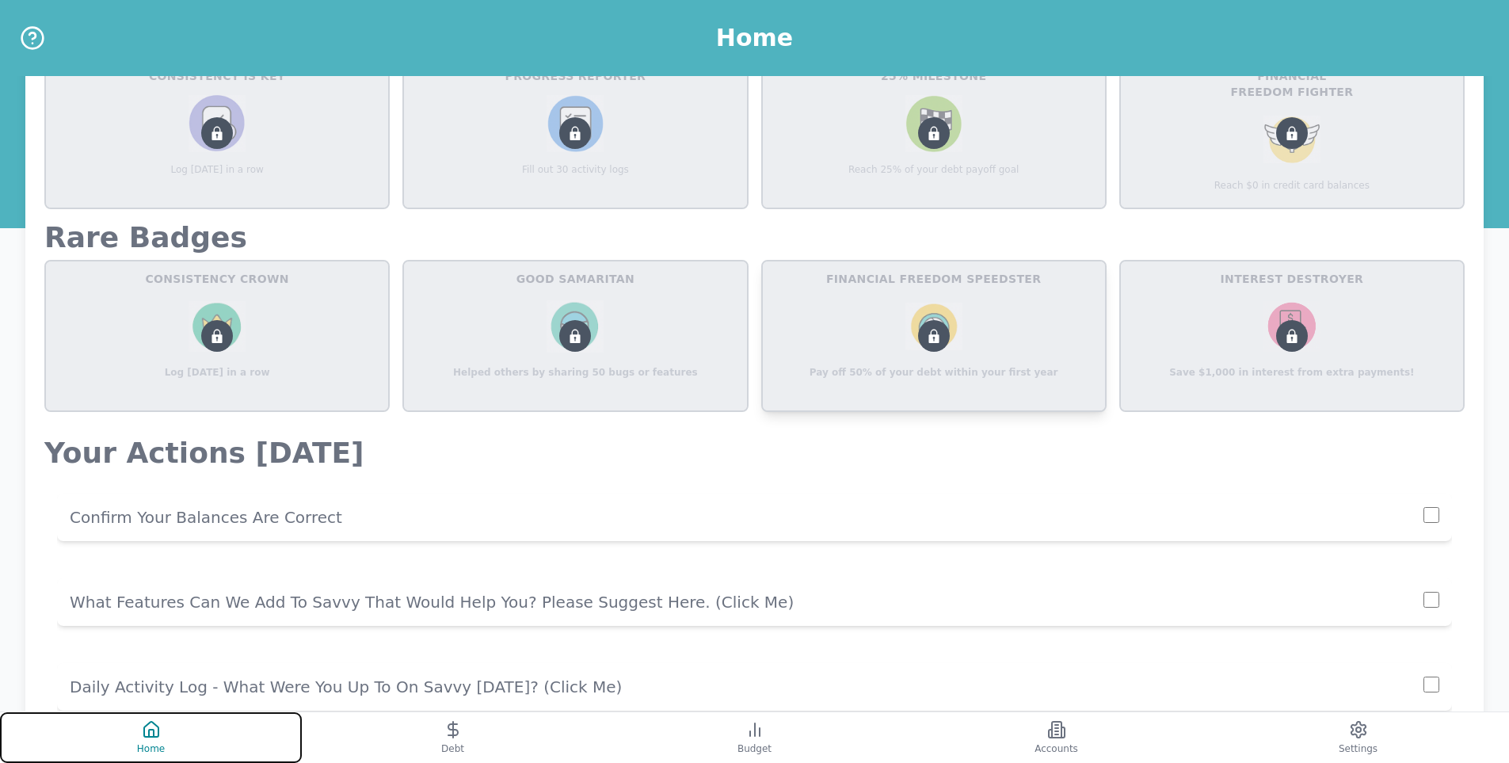
scroll to position [871, 0]
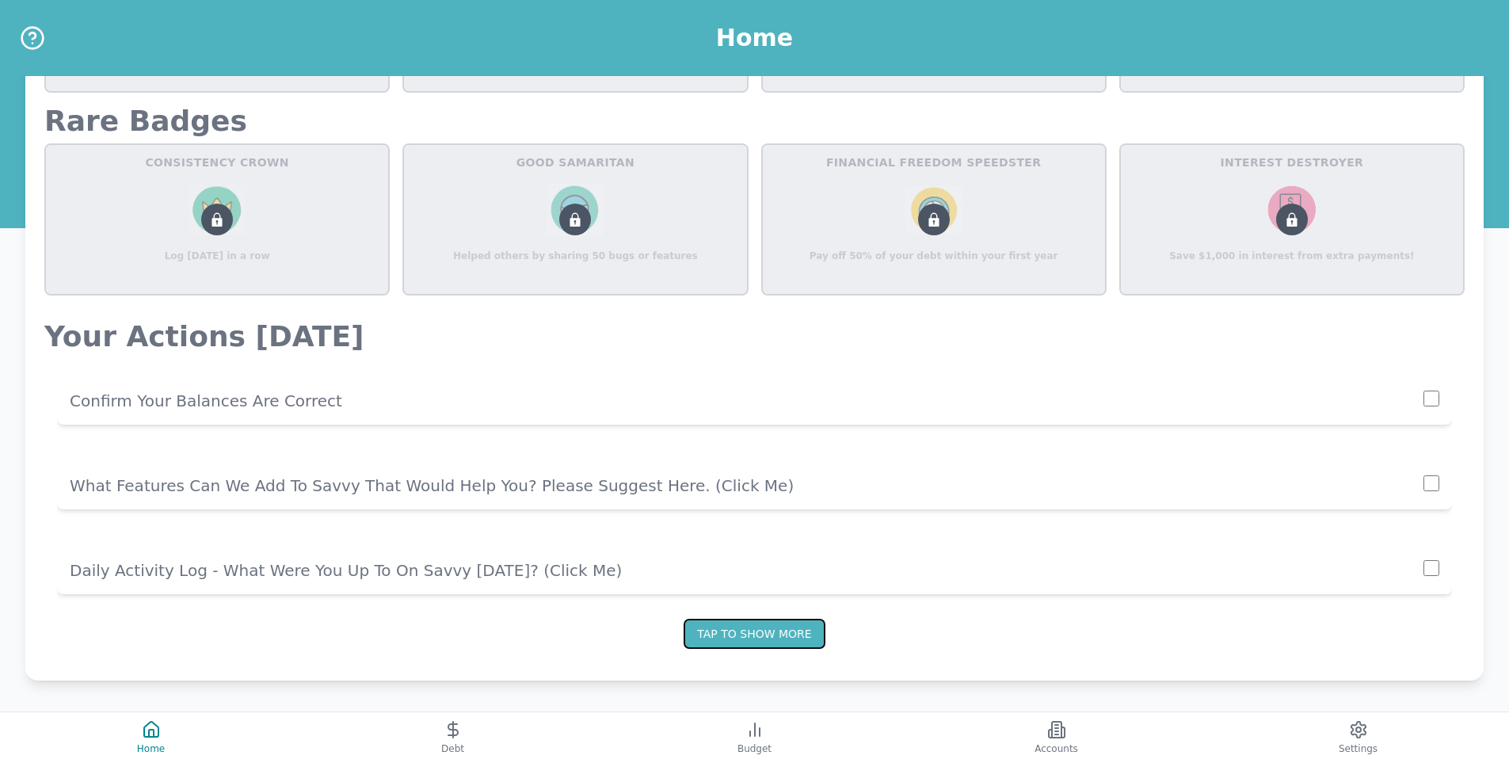
click at [757, 642] on button "Tap to show more" at bounding box center [754, 634] width 141 height 30
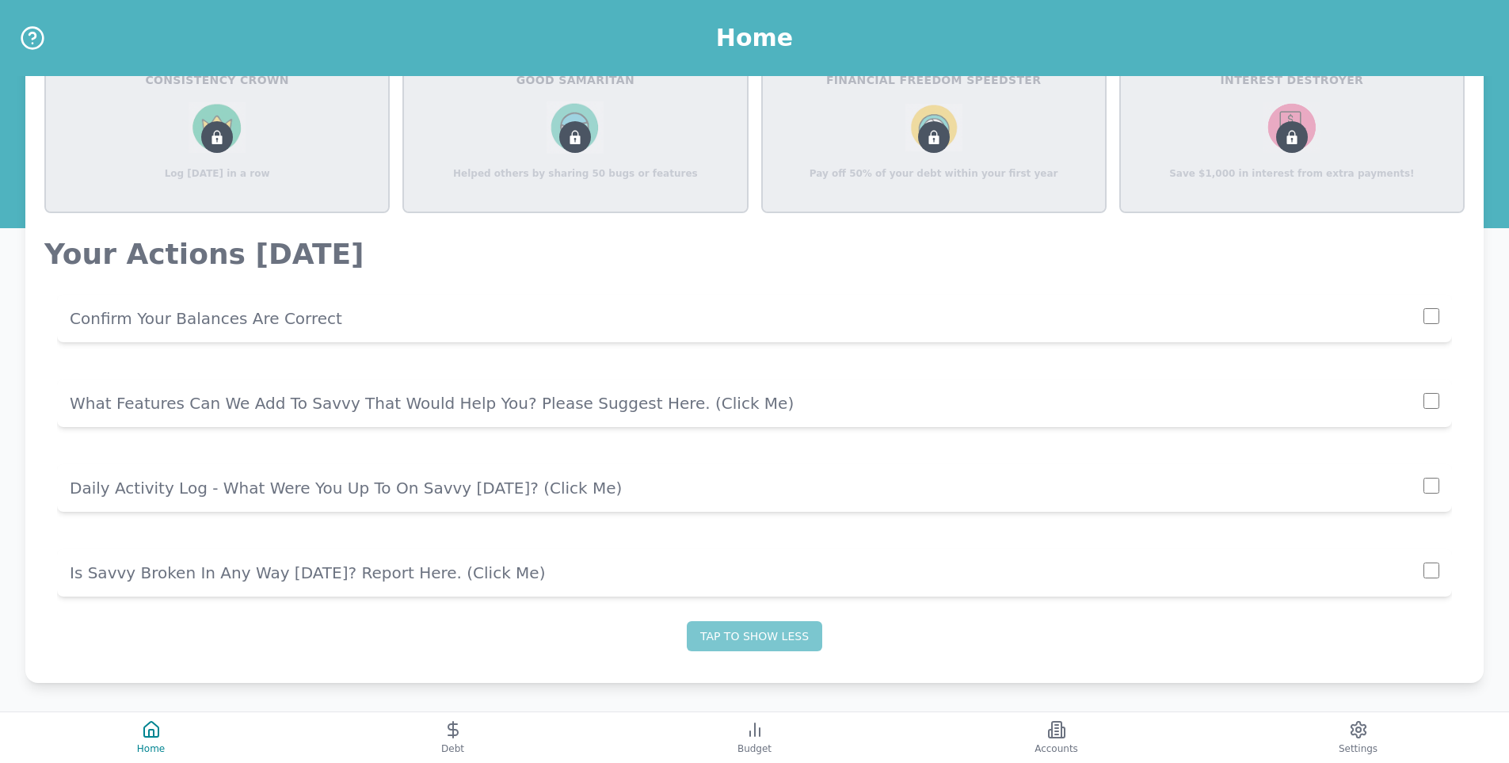
scroll to position [955, 0]
click at [332, 566] on p "Is Savvy Broken In Any Way [DATE]? Report Here. (click me)" at bounding box center [747, 570] width 1354 height 22
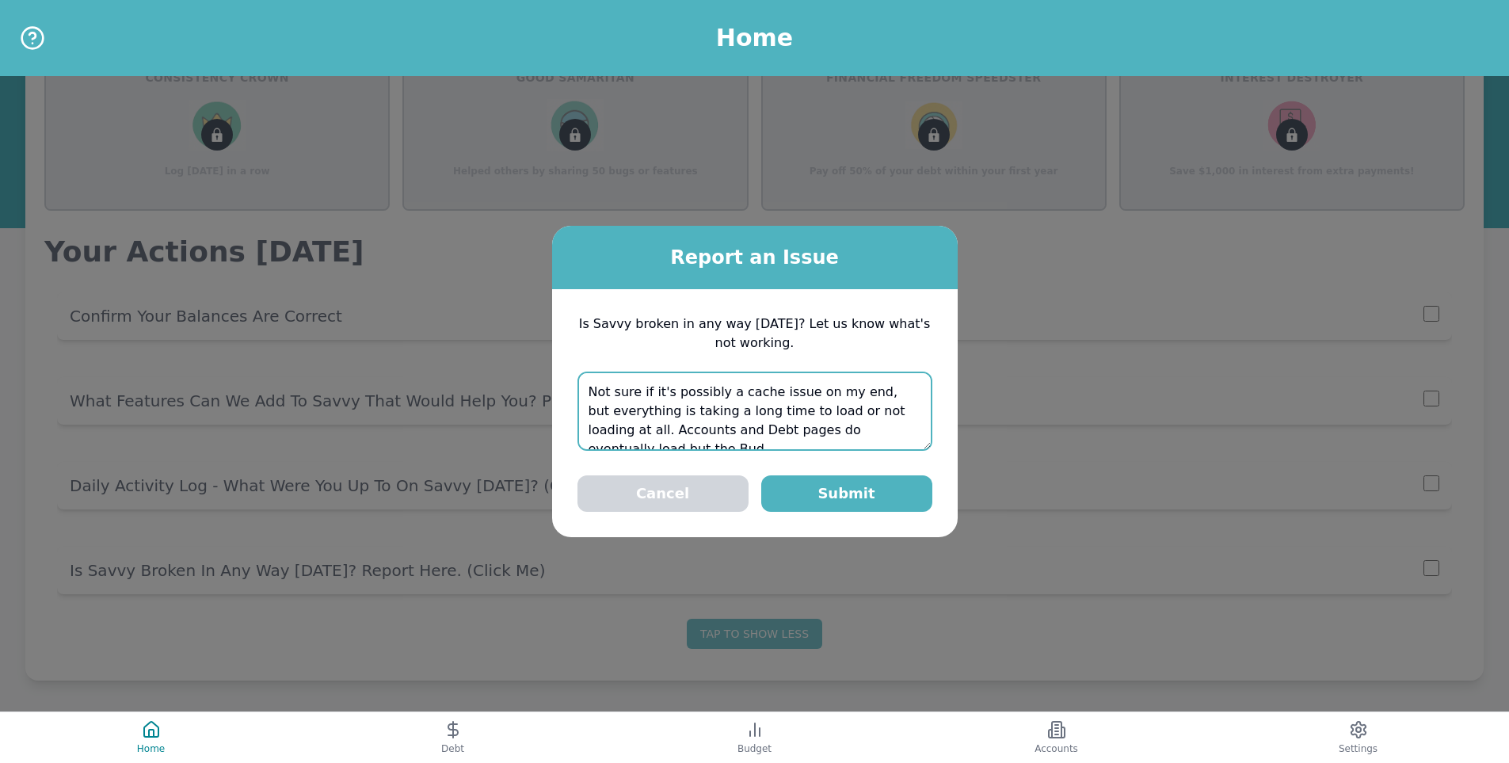
scroll to position [9, 0]
type textarea "Not sure if it's possibly a cache issue on my end, but everything is taking a l…"
click at [878, 491] on button "Submit" at bounding box center [846, 493] width 171 height 36
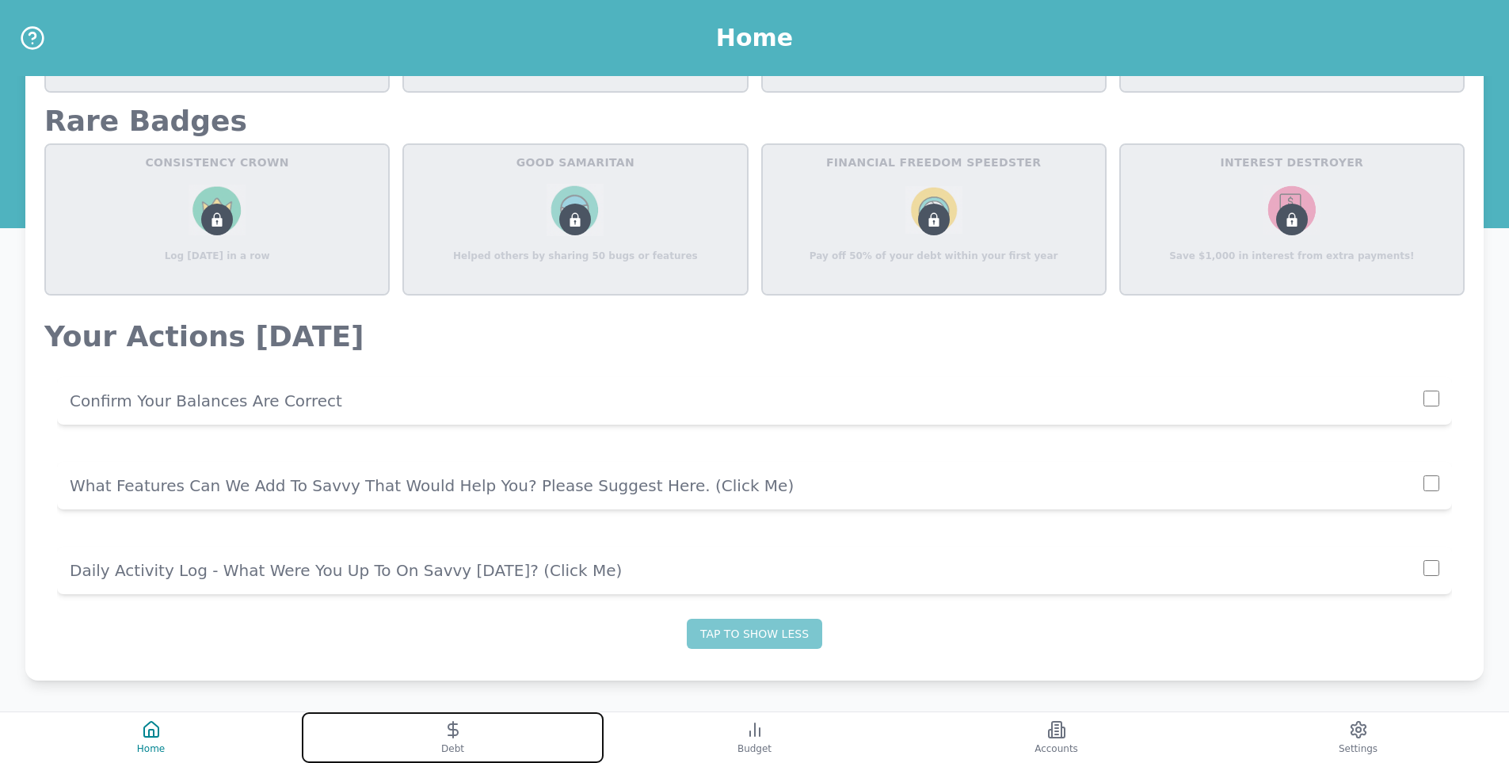
click at [481, 730] on button "Debt" at bounding box center [453, 737] width 302 height 51
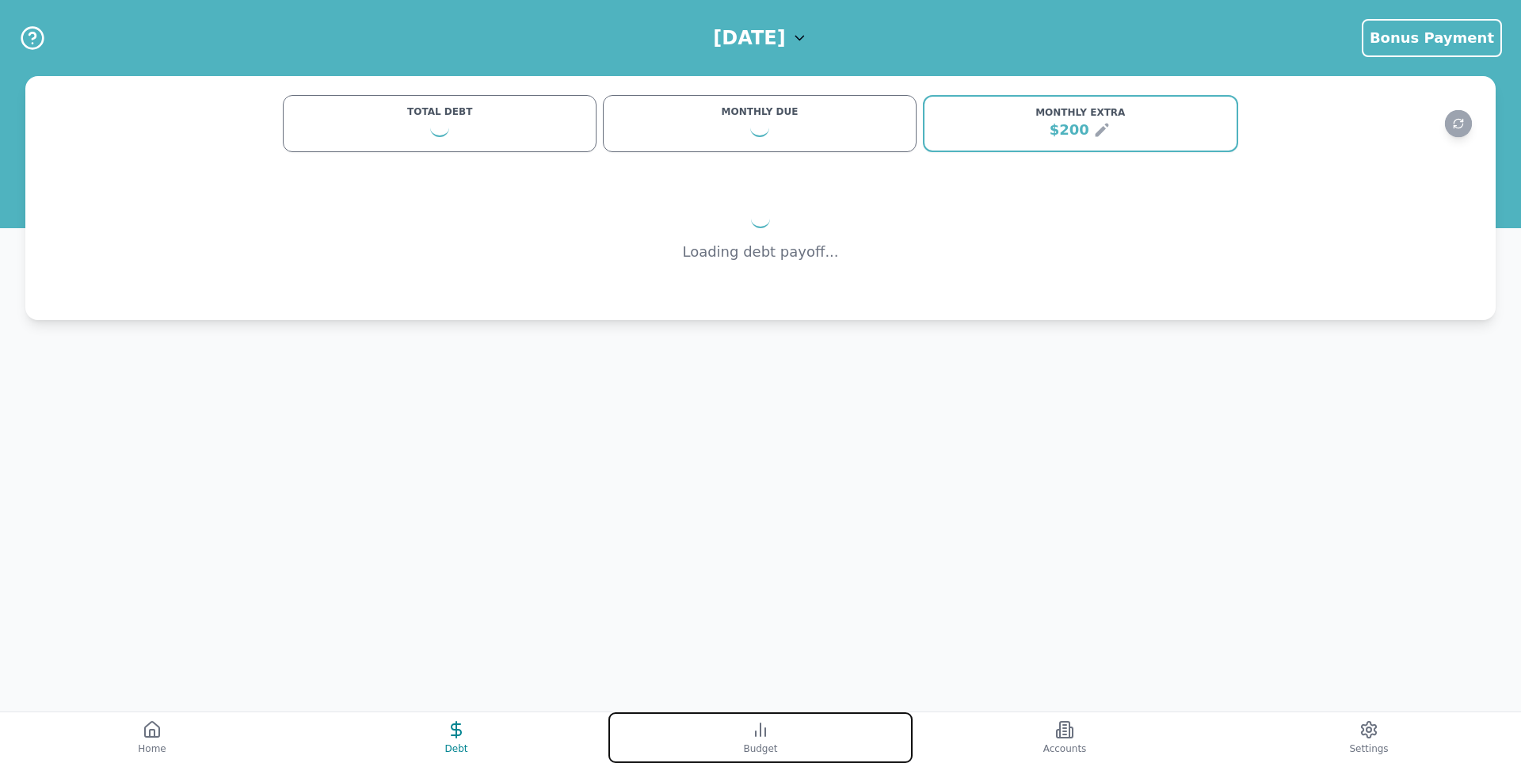
click at [760, 741] on button "Budget" at bounding box center [760, 737] width 304 height 51
